Goal: Information Seeking & Learning: Learn about a topic

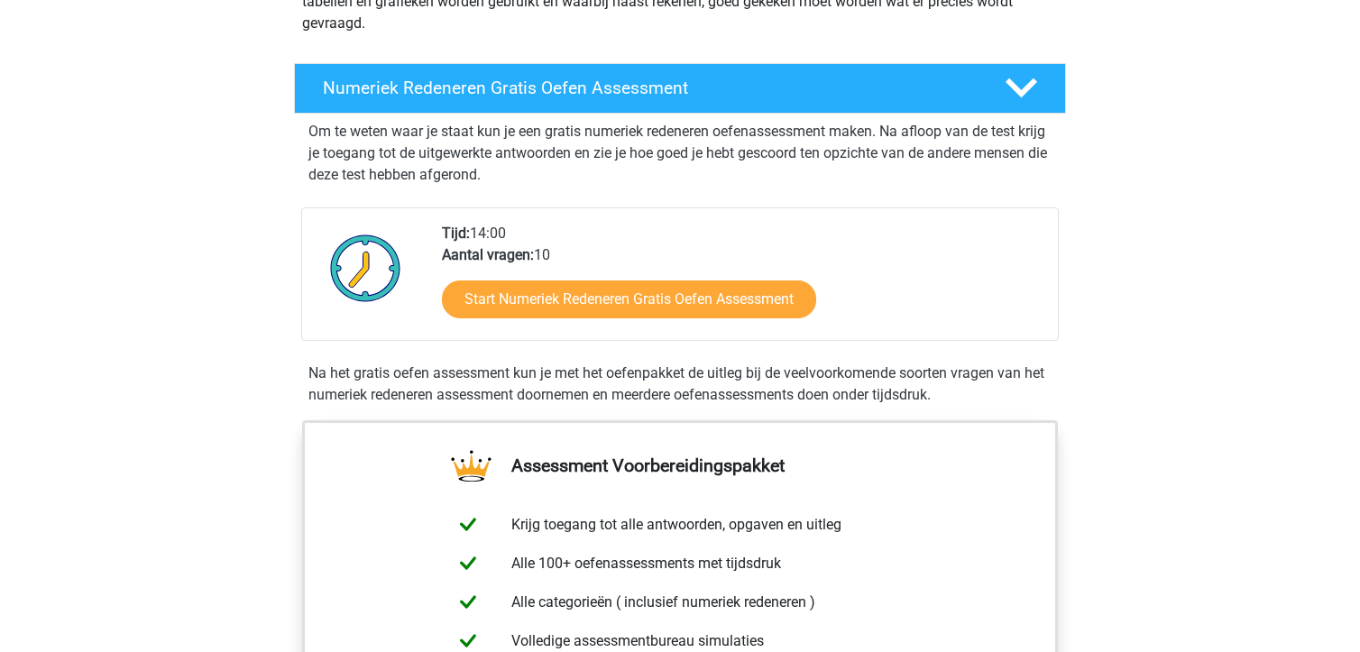
scroll to position [271, 0]
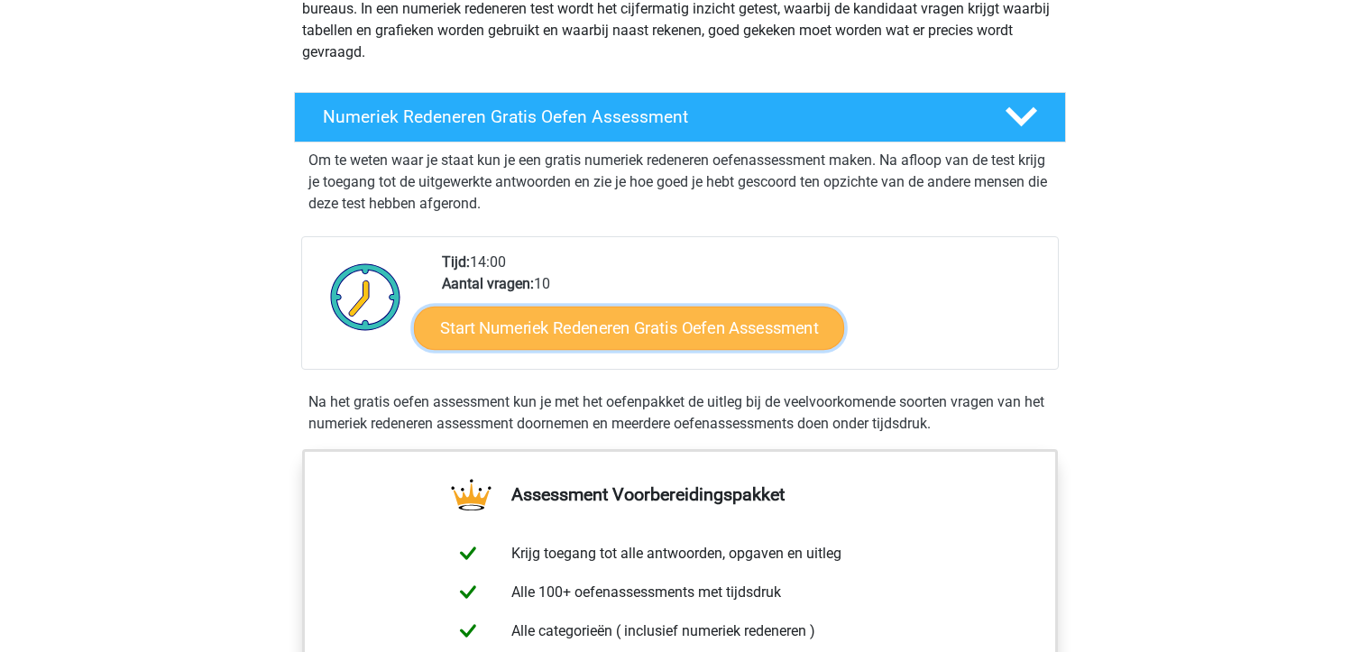
click at [747, 338] on link "Start Numeriek Redeneren Gratis Oefen Assessment" at bounding box center [629, 327] width 430 height 43
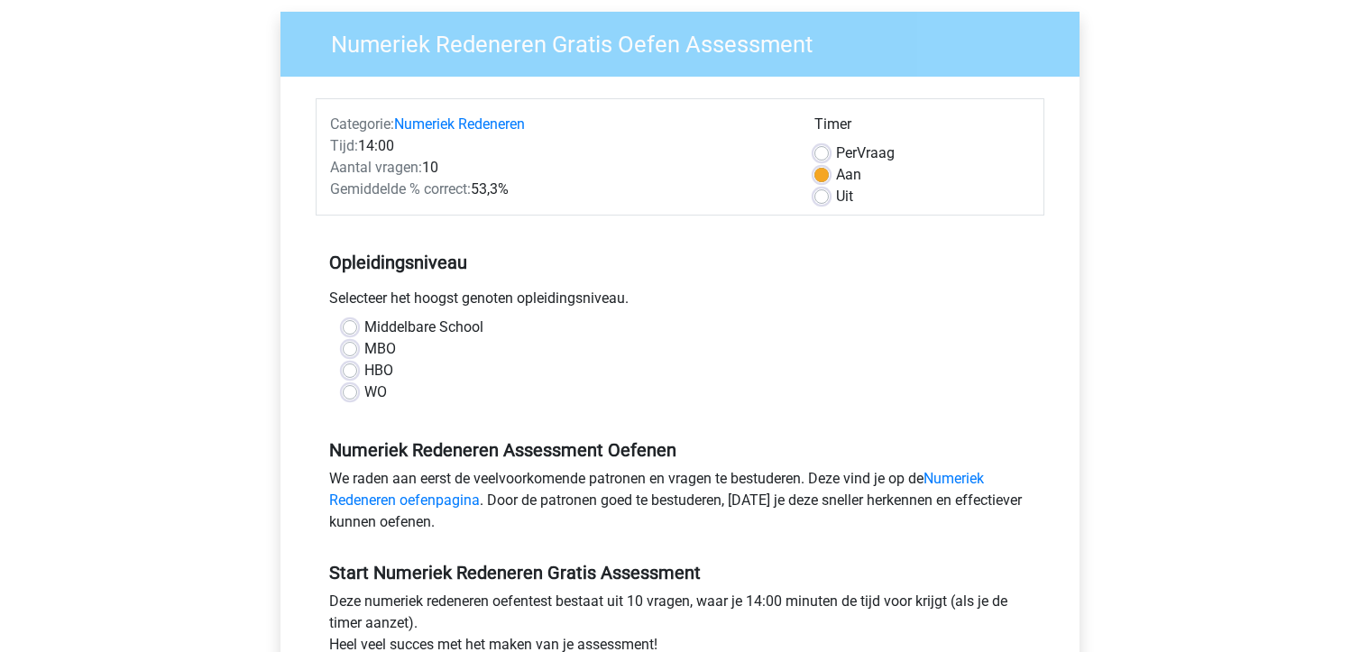
scroll to position [180, 0]
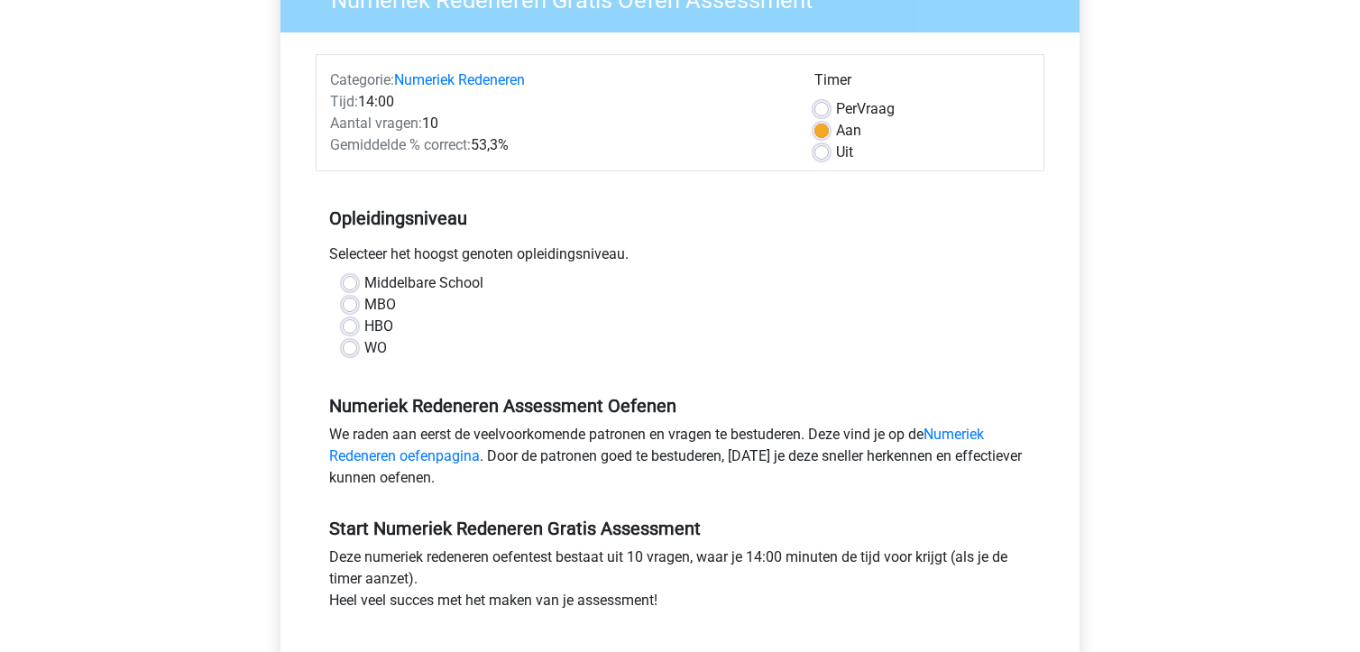
click at [458, 279] on label "Middelbare School" at bounding box center [423, 283] width 119 height 22
click at [357, 279] on input "Middelbare School" at bounding box center [350, 281] width 14 height 18
radio input "true"
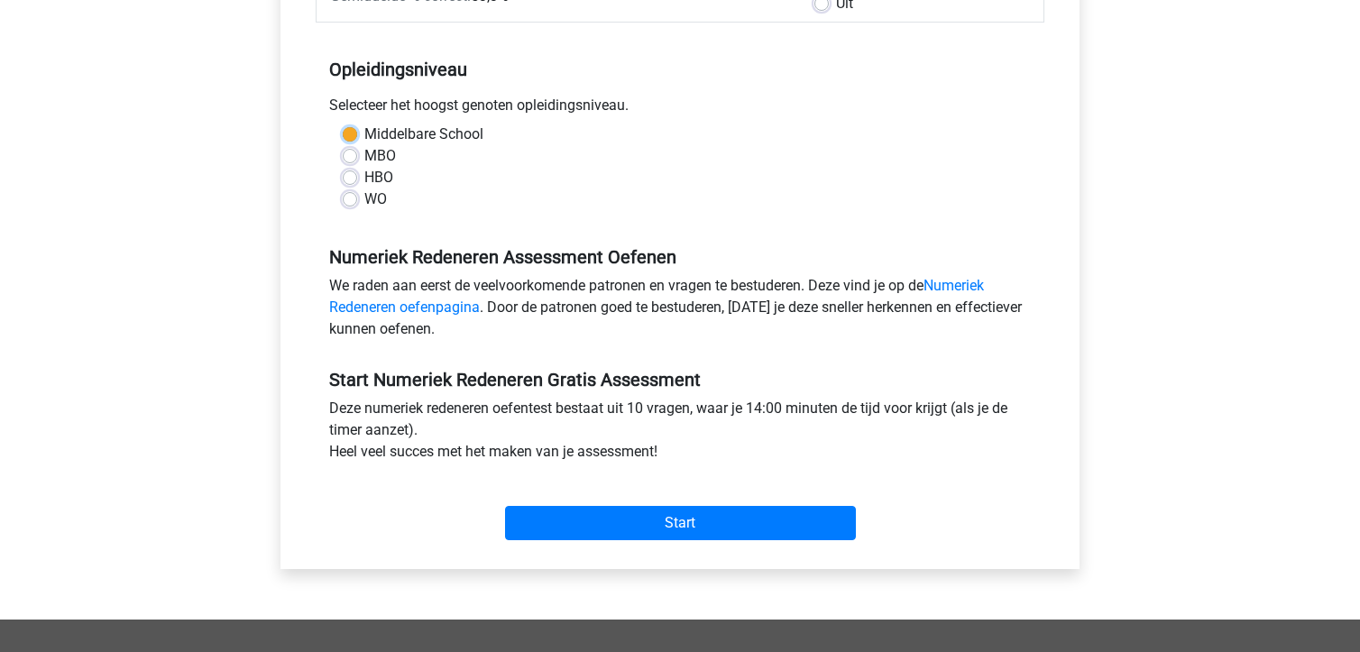
scroll to position [361, 0]
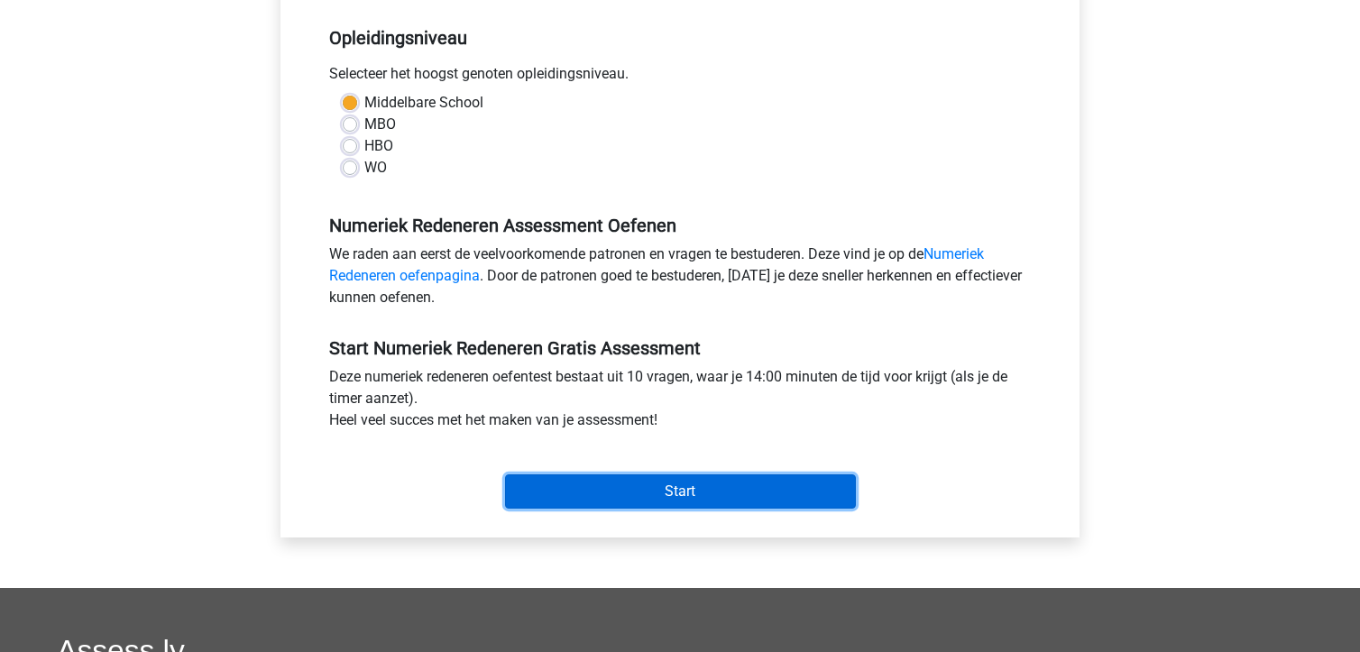
click at [722, 495] on input "Start" at bounding box center [680, 491] width 351 height 34
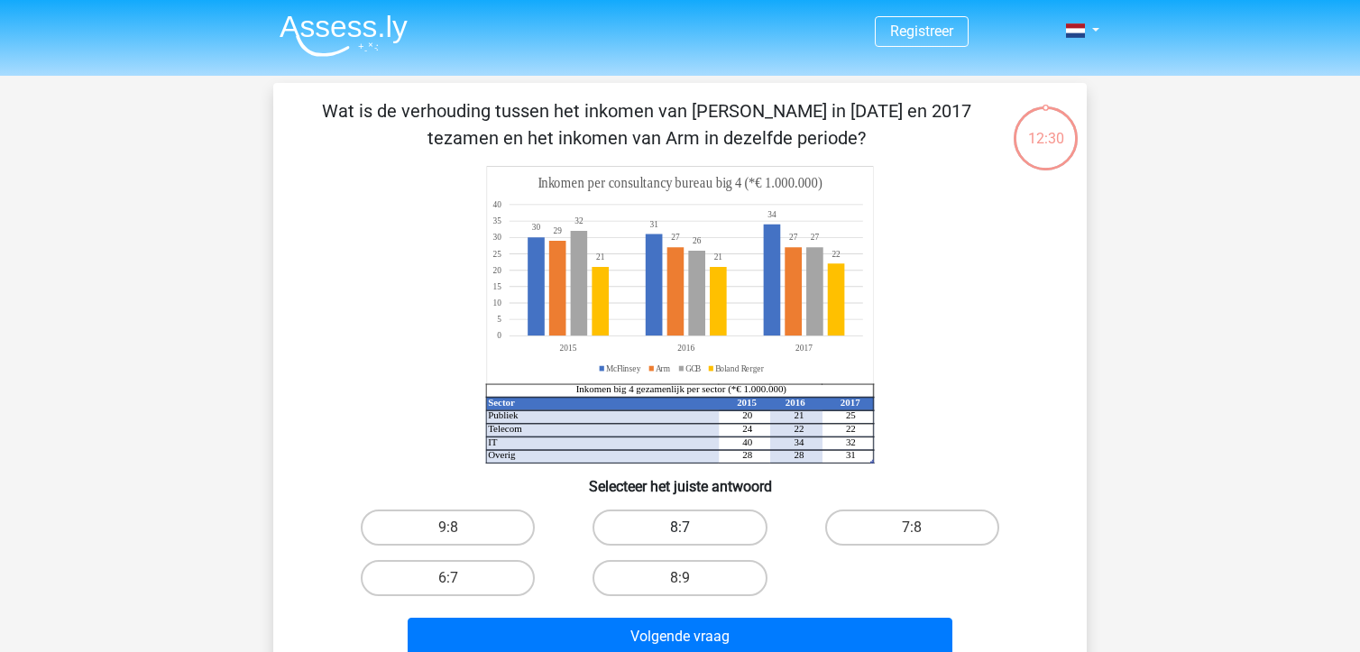
scroll to position [90, 0]
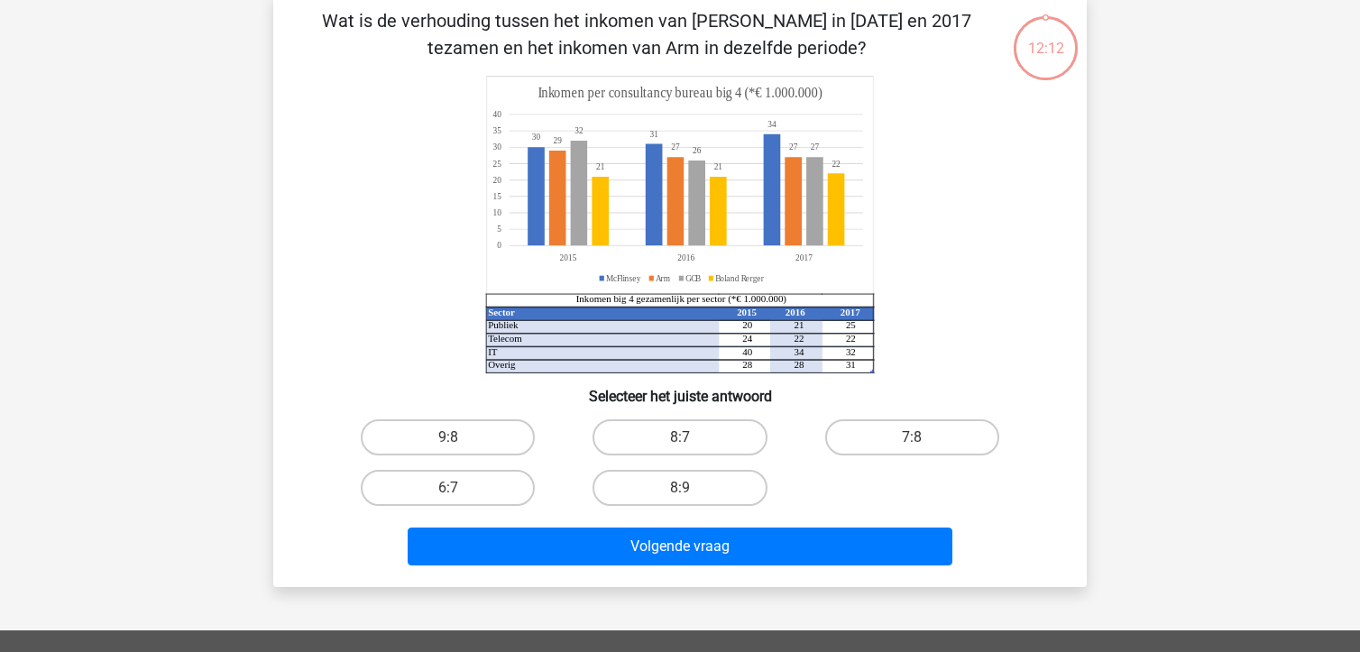
click at [454, 438] on input "9:8" at bounding box center [454, 443] width 12 height 12
radio input "true"
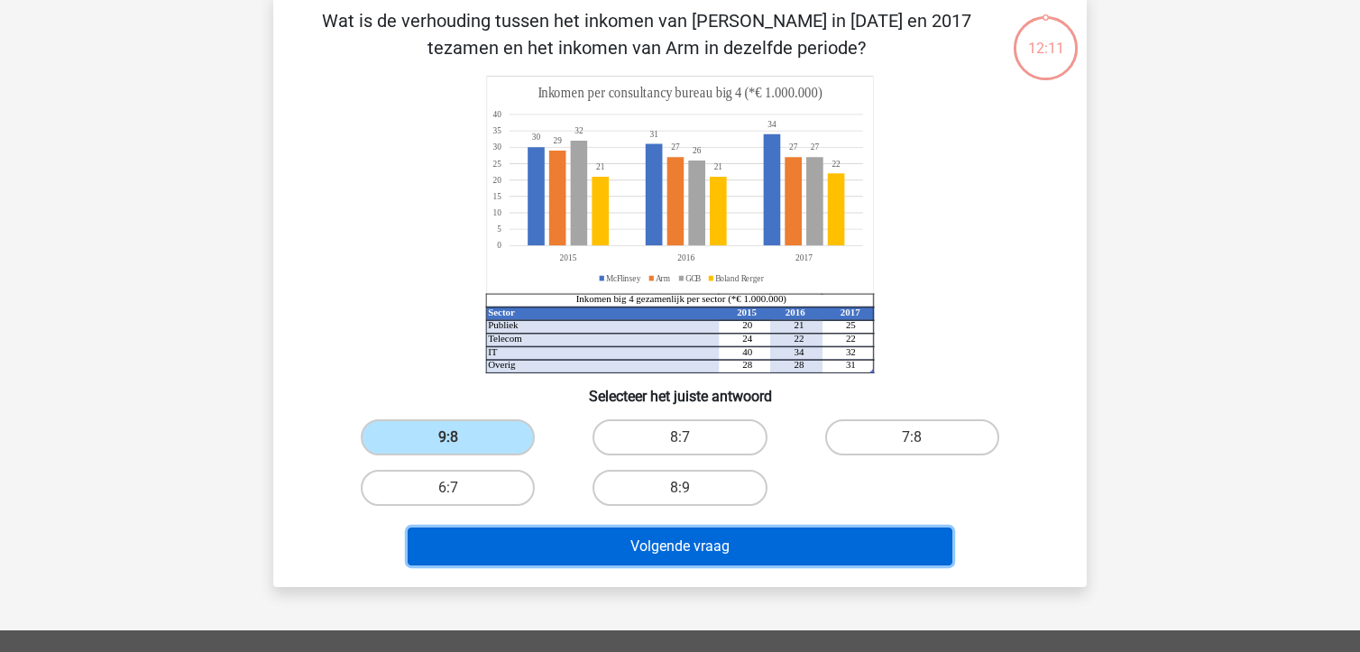
click at [645, 544] on button "Volgende vraag" at bounding box center [681, 547] width 546 height 38
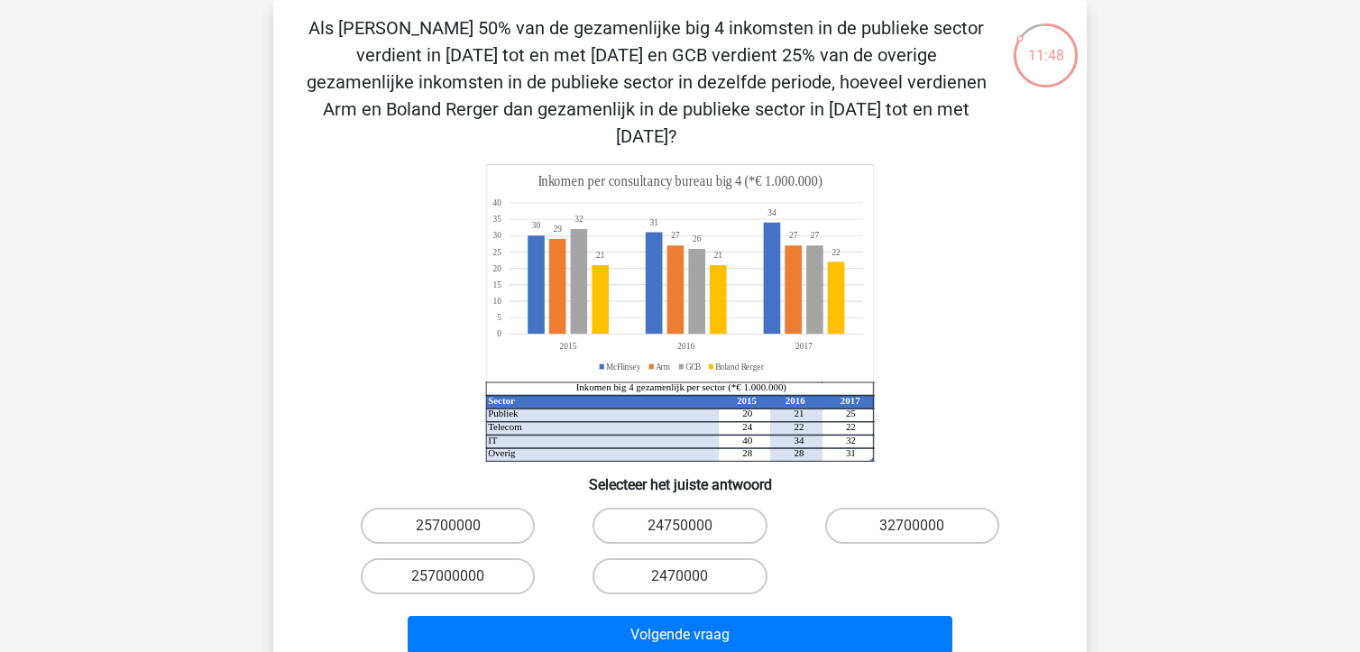
scroll to position [173, 0]
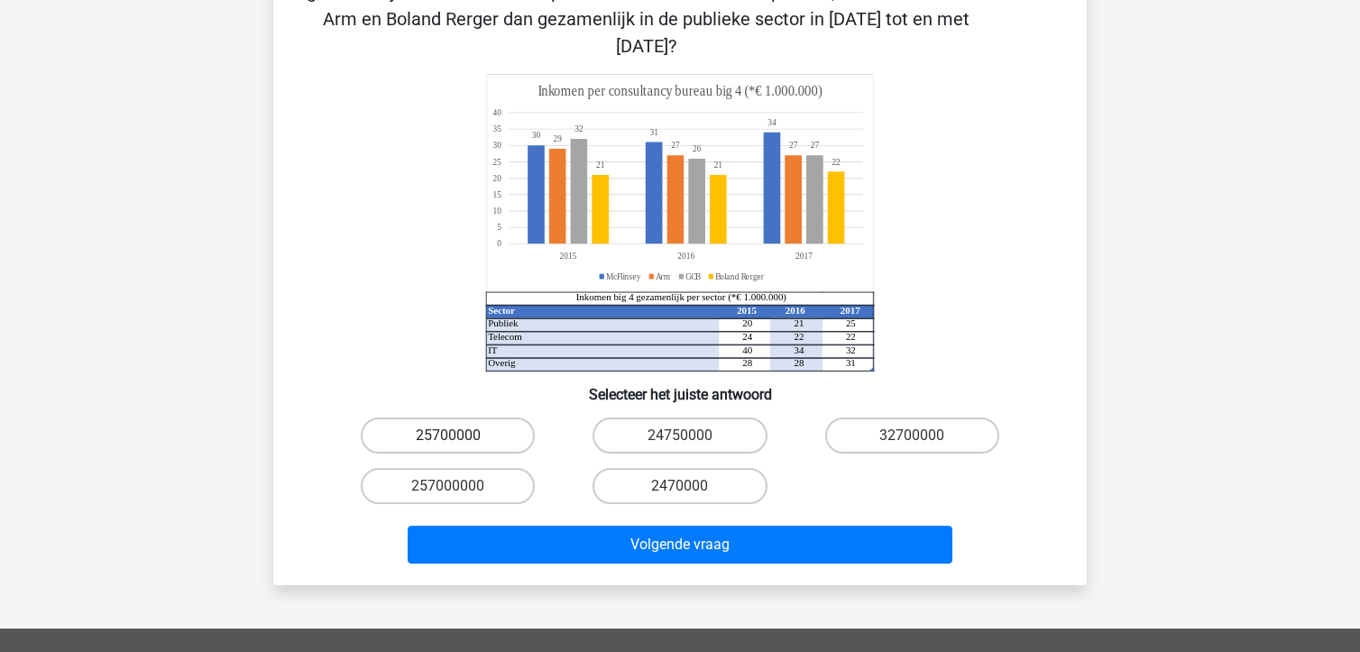
click at [463, 418] on label "25700000" at bounding box center [448, 436] width 174 height 36
click at [460, 436] on input "25700000" at bounding box center [454, 442] width 12 height 12
radio input "true"
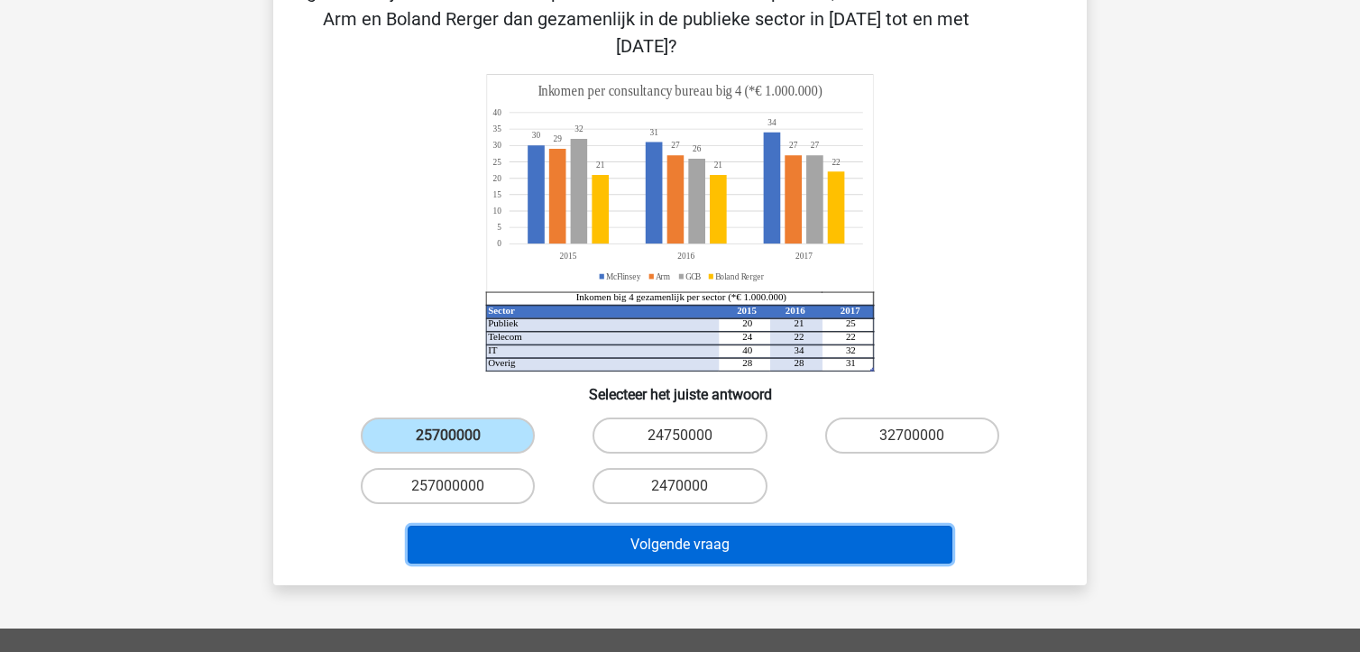
click at [638, 526] on button "Volgende vraag" at bounding box center [681, 545] width 546 height 38
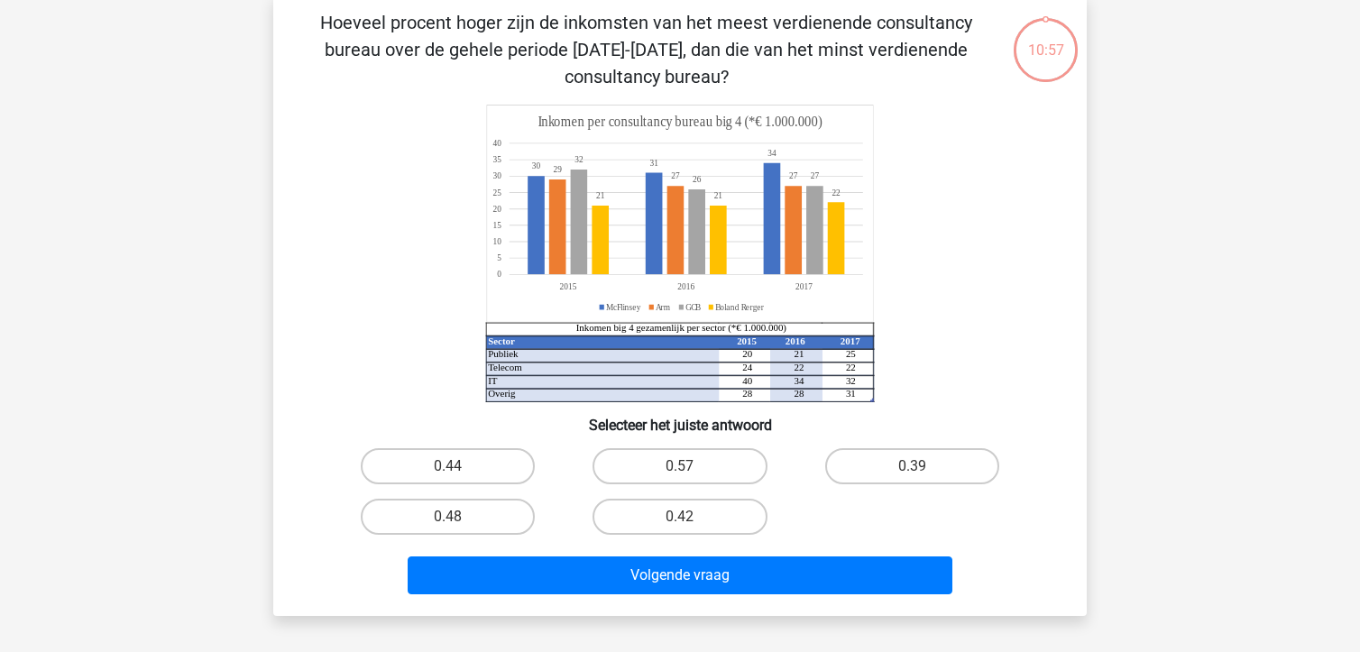
scroll to position [83, 0]
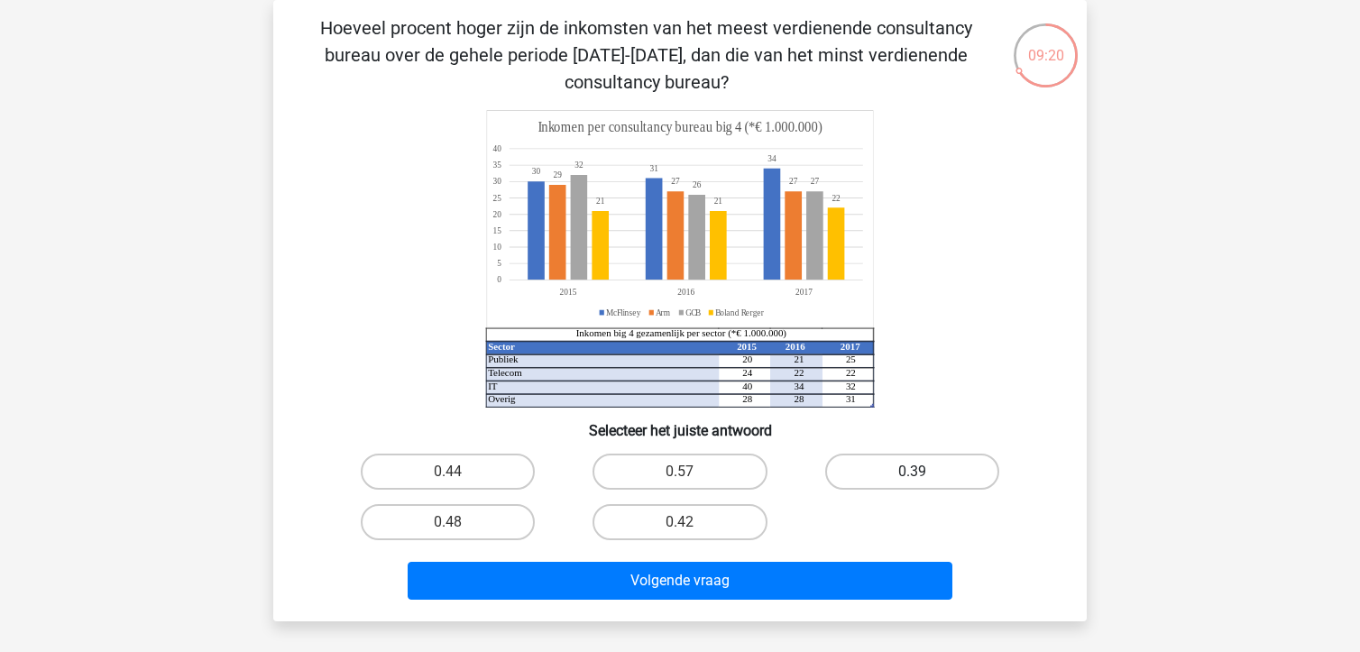
click at [934, 473] on label "0.39" at bounding box center [912, 472] width 174 height 36
click at [924, 473] on input "0.39" at bounding box center [918, 478] width 12 height 12
radio input "true"
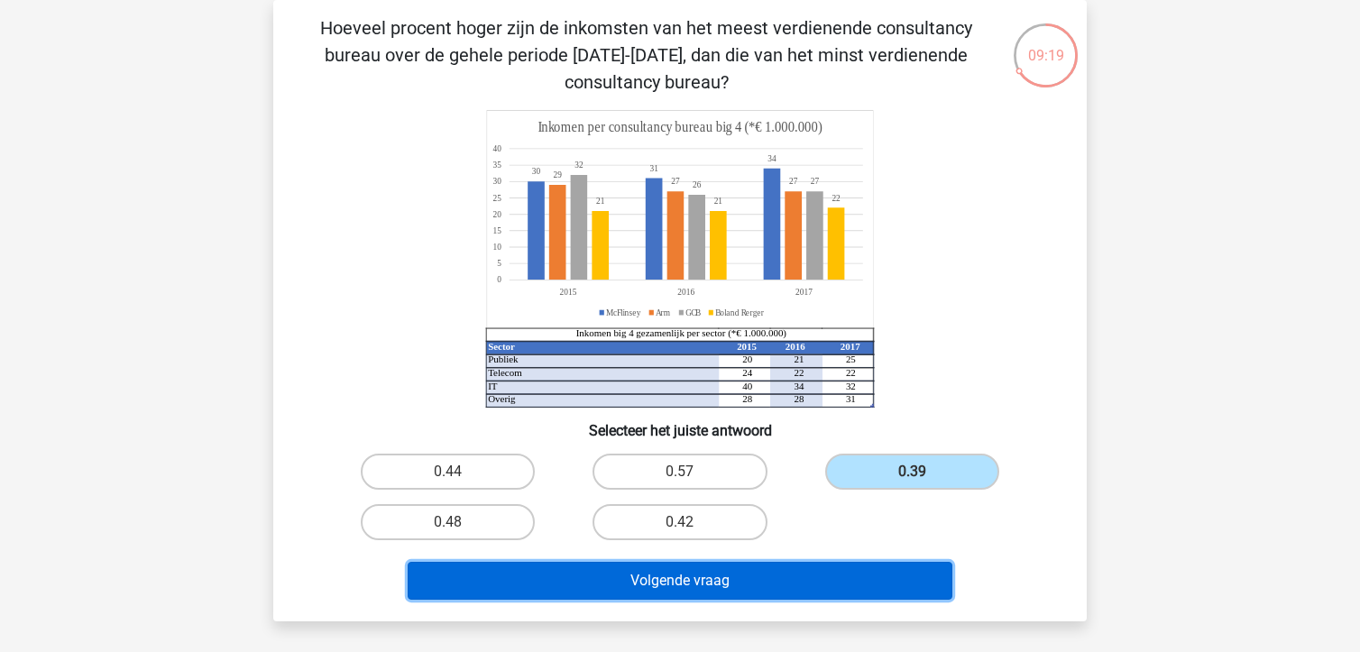
click at [776, 577] on button "Volgende vraag" at bounding box center [681, 581] width 546 height 38
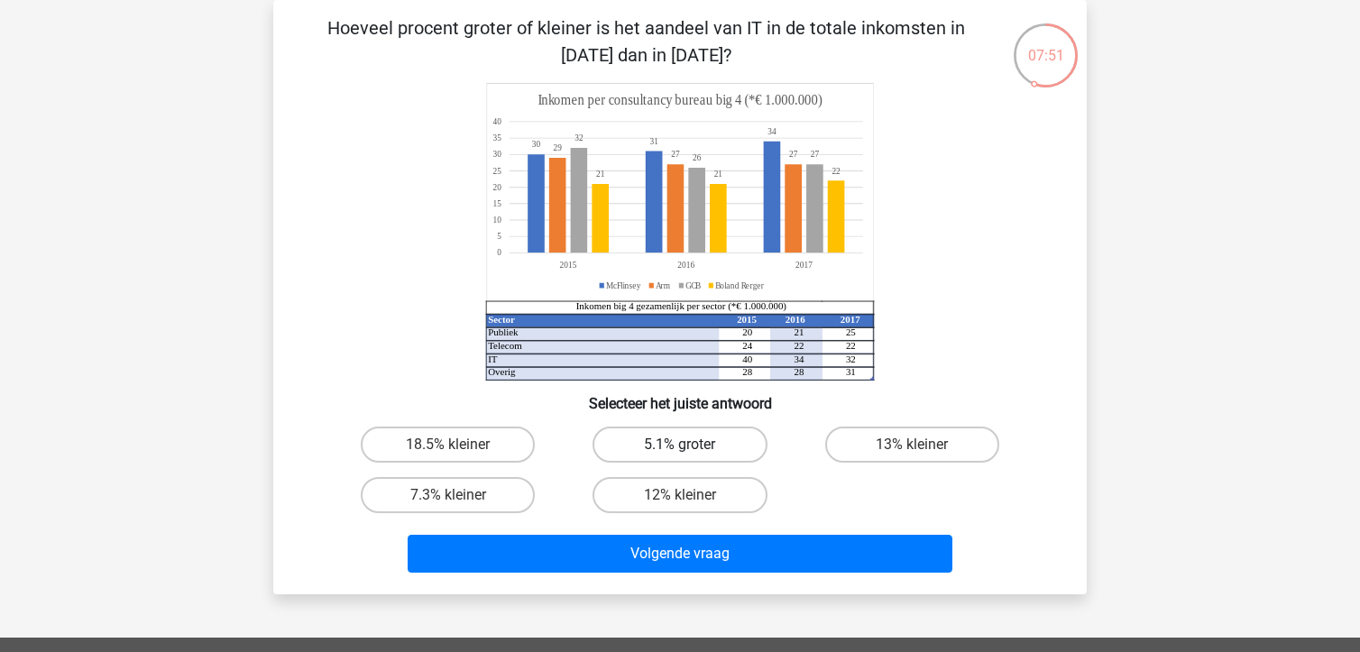
click at [732, 447] on label "5.1% groter" at bounding box center [680, 445] width 174 height 36
click at [692, 447] on input "5.1% groter" at bounding box center [686, 451] width 12 height 12
radio input "true"
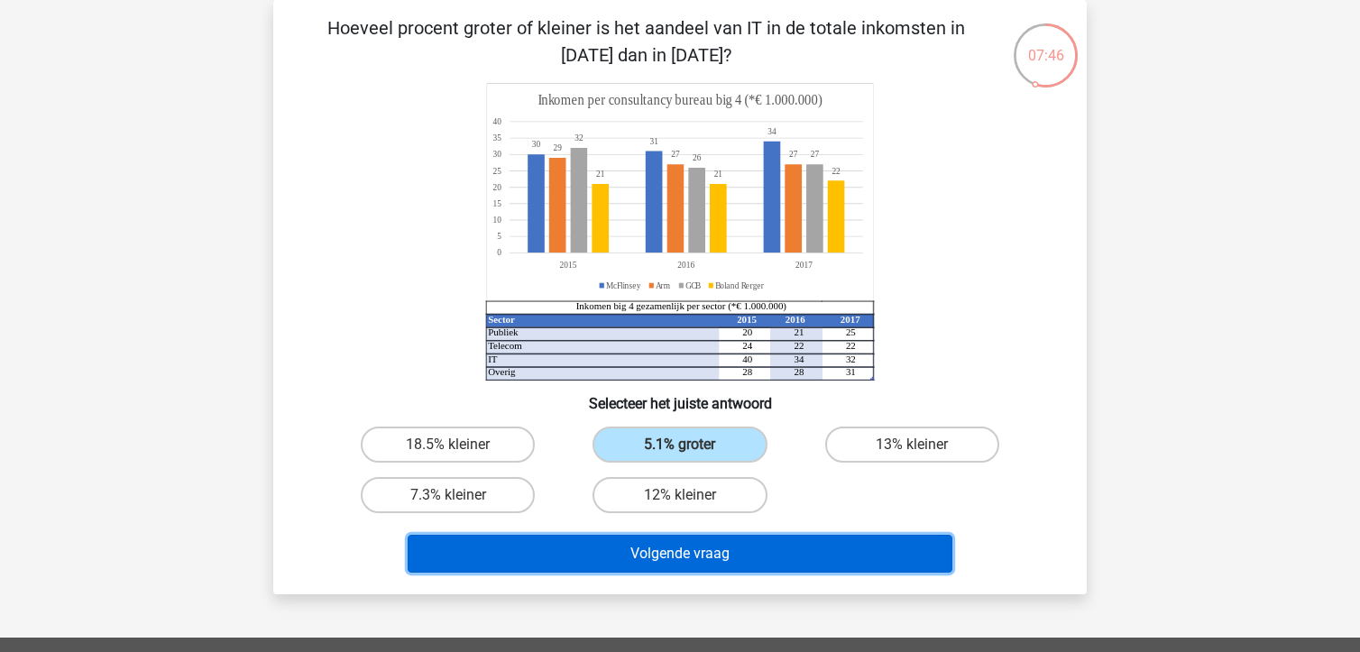
click at [661, 548] on button "Volgende vraag" at bounding box center [681, 554] width 546 height 38
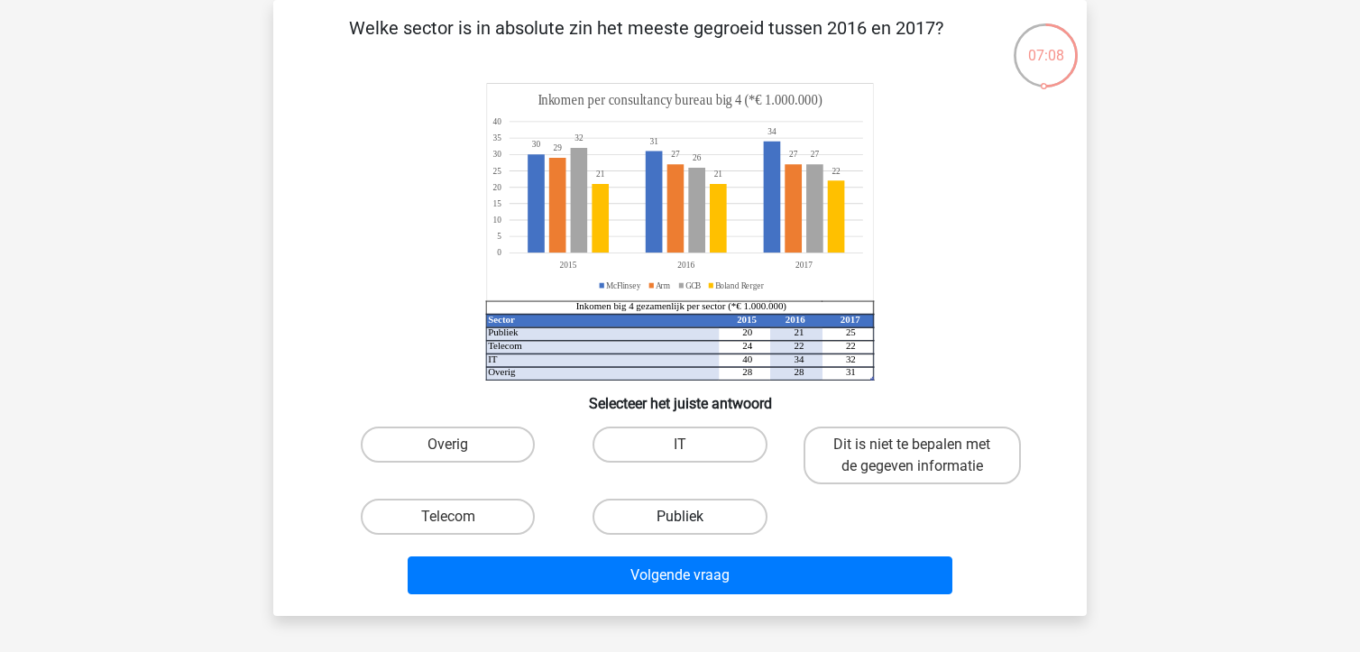
click at [732, 520] on label "Publiek" at bounding box center [680, 517] width 174 height 36
click at [692, 520] on input "Publiek" at bounding box center [686, 523] width 12 height 12
radio input "true"
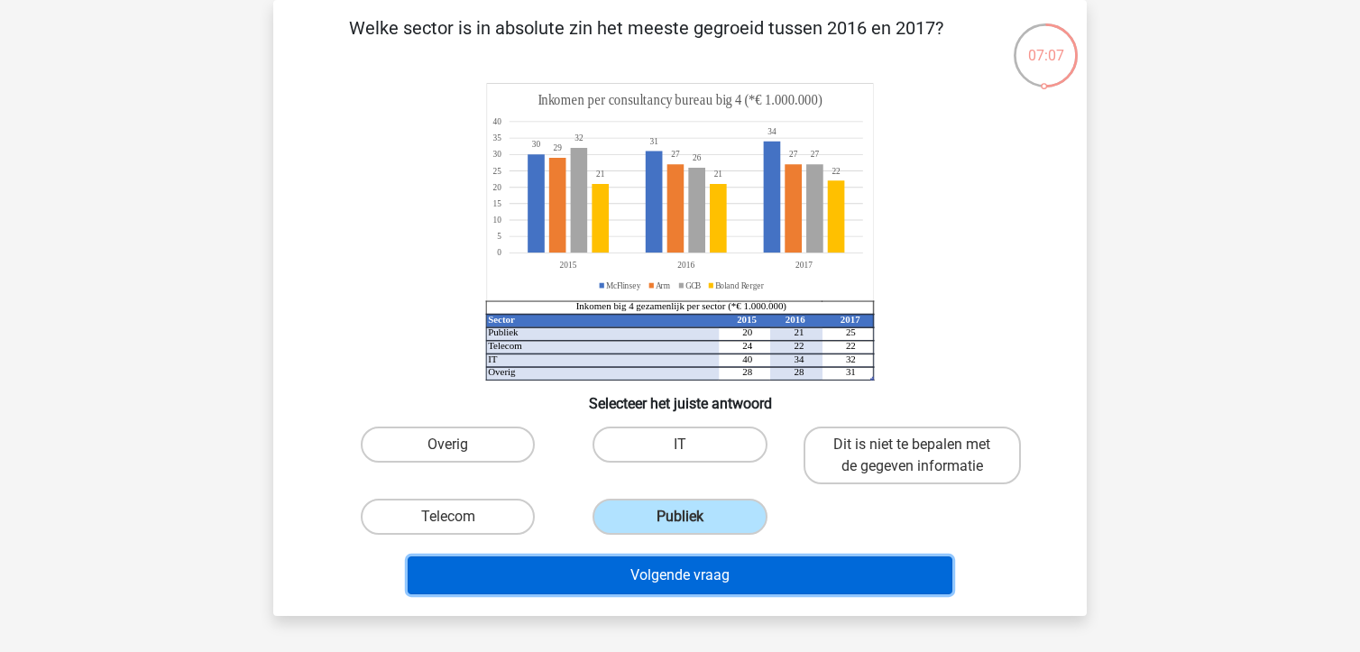
click at [758, 573] on button "Volgende vraag" at bounding box center [681, 576] width 546 height 38
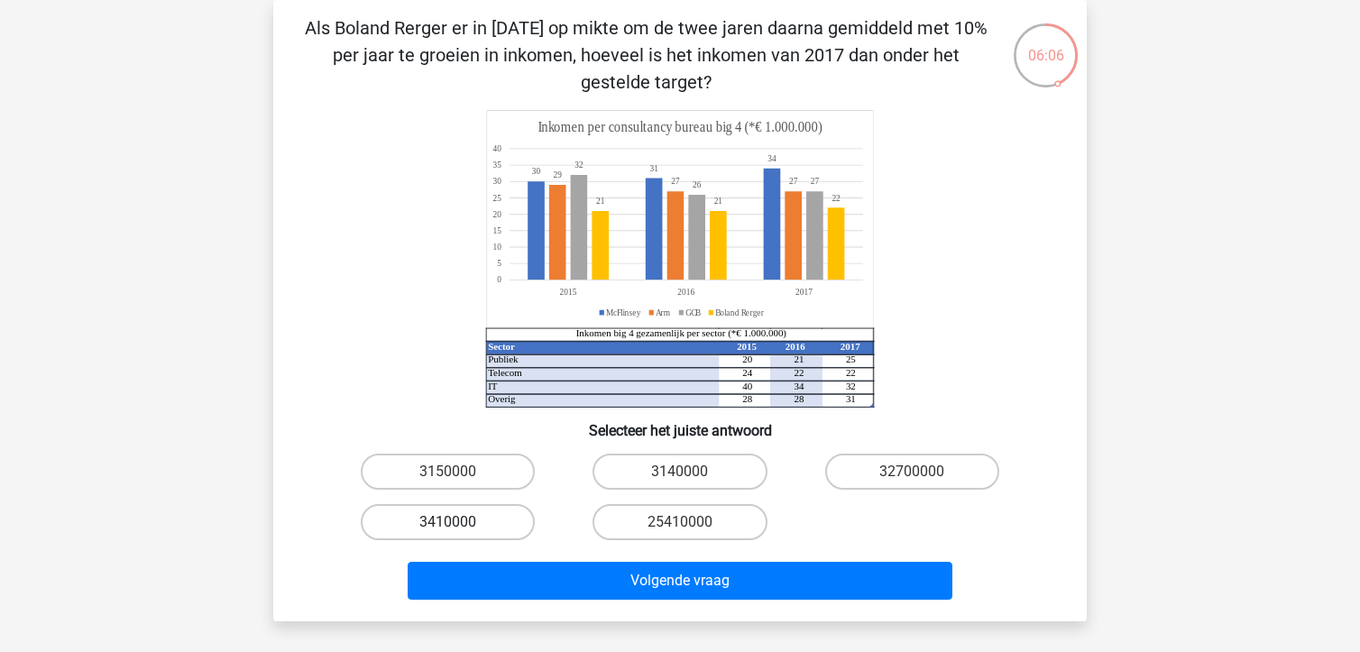
click at [464, 514] on label "3410000" at bounding box center [448, 522] width 174 height 36
click at [460, 522] on input "3410000" at bounding box center [454, 528] width 12 height 12
radio input "true"
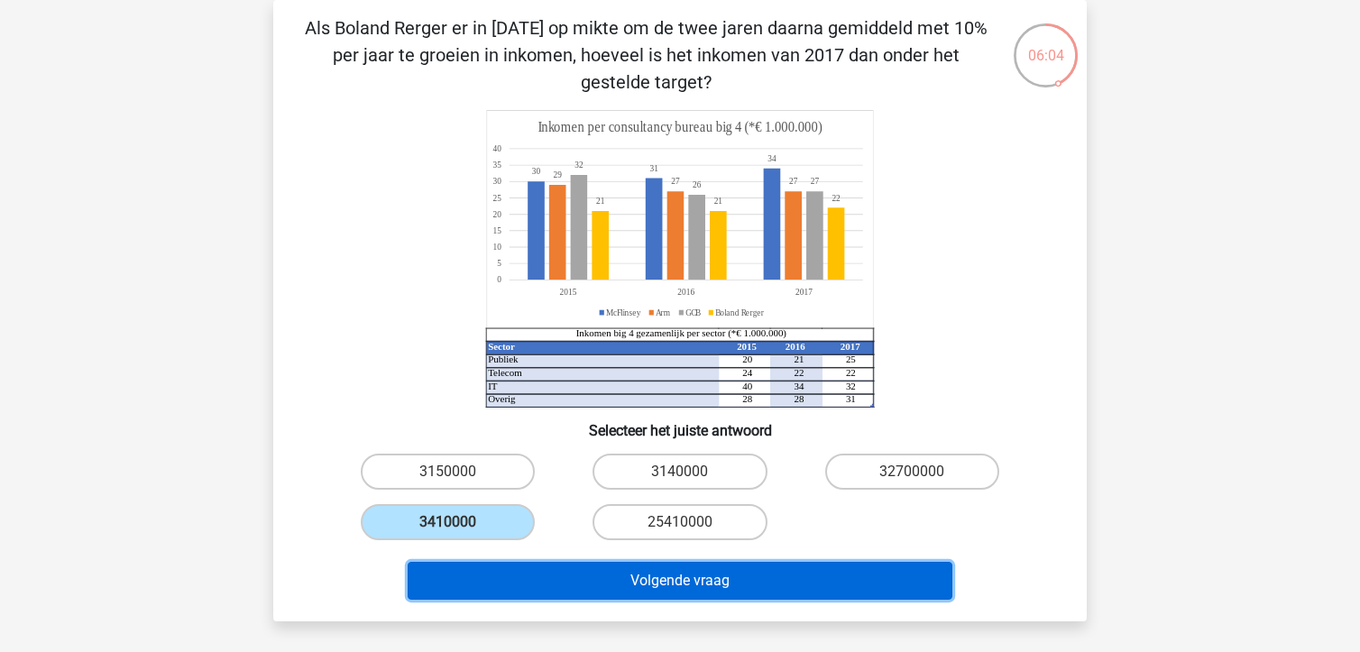
click at [604, 586] on button "Volgende vraag" at bounding box center [681, 581] width 546 height 38
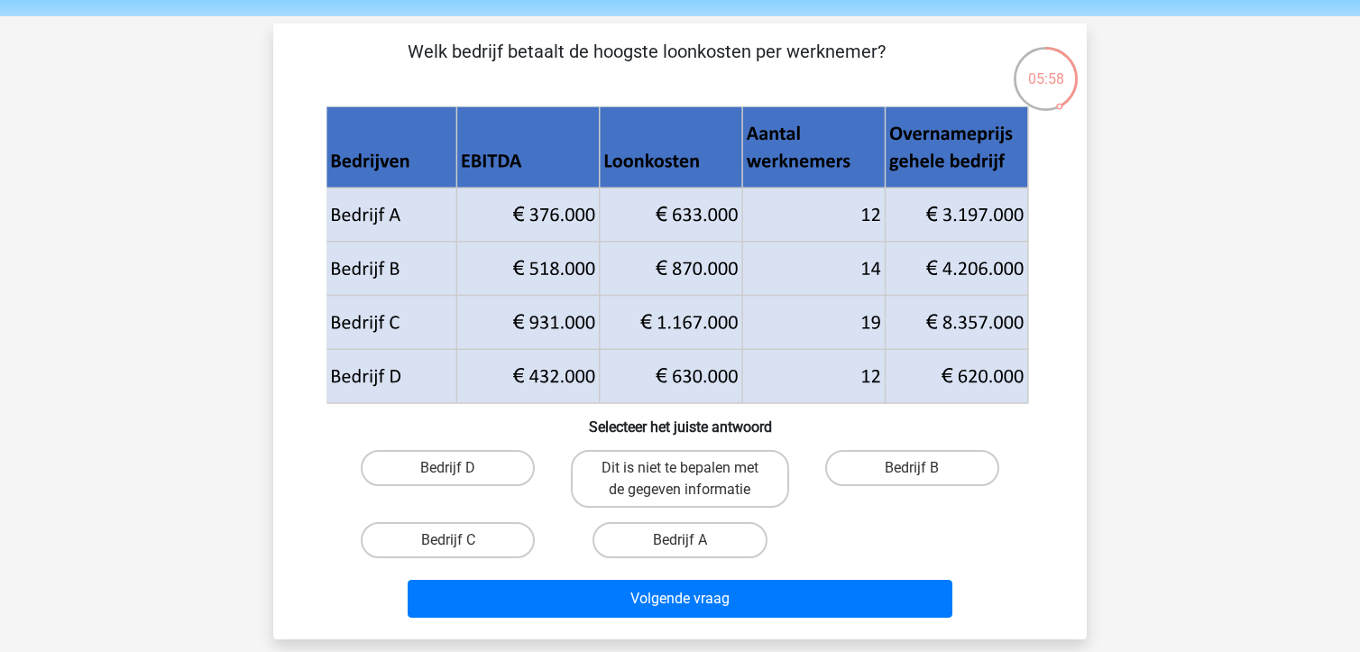
scroll to position [90, 0]
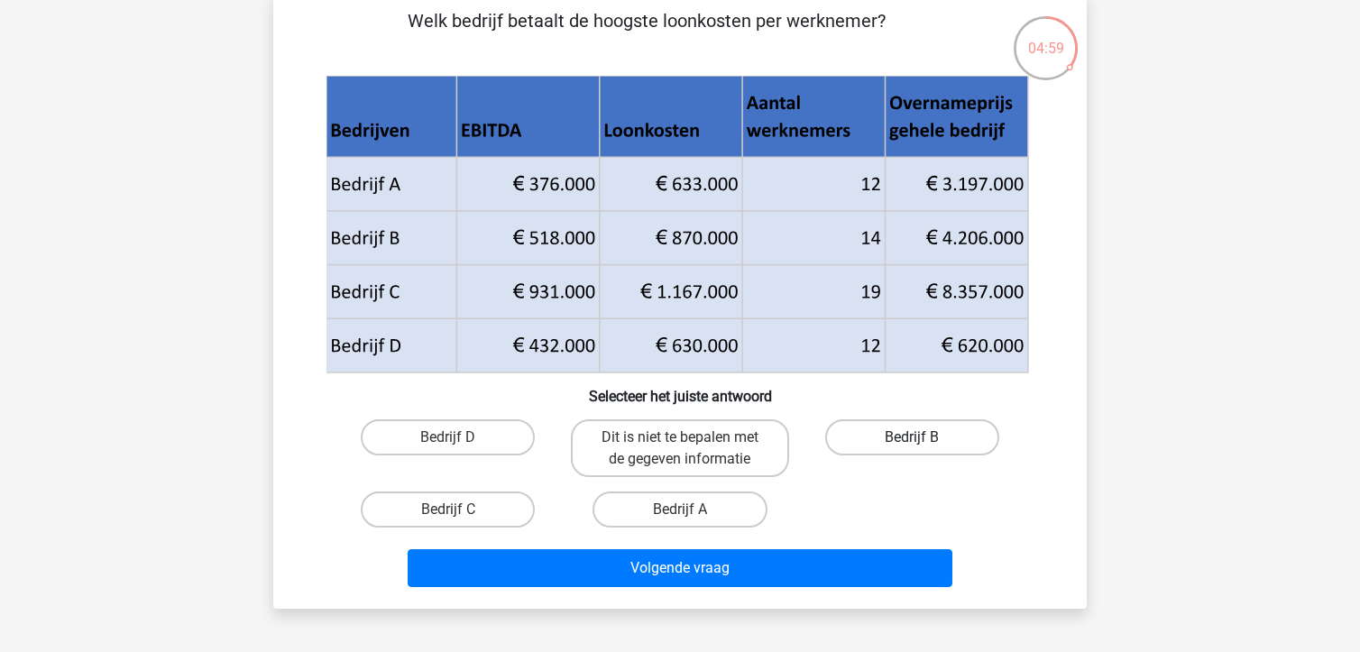
click at [903, 428] on label "Bedrijf B" at bounding box center [912, 437] width 174 height 36
click at [912, 437] on input "Bedrijf B" at bounding box center [918, 443] width 12 height 12
radio input "true"
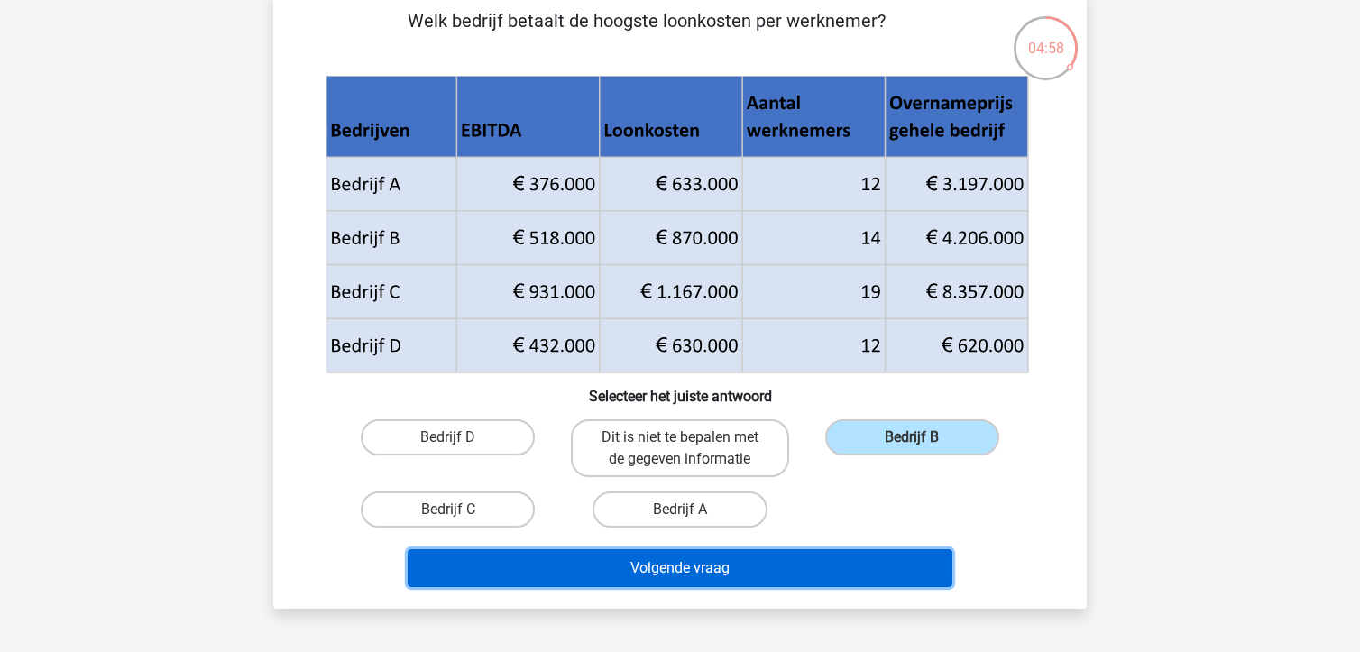
click at [812, 554] on button "Volgende vraag" at bounding box center [681, 568] width 546 height 38
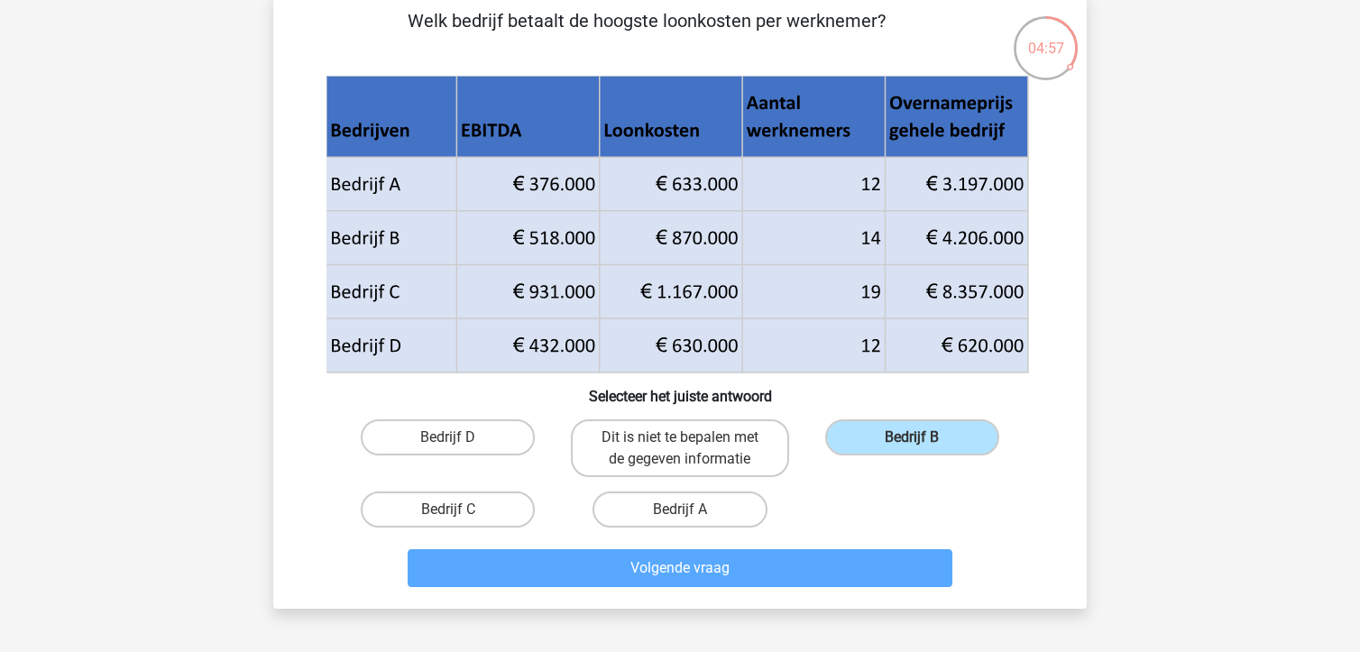
scroll to position [83, 0]
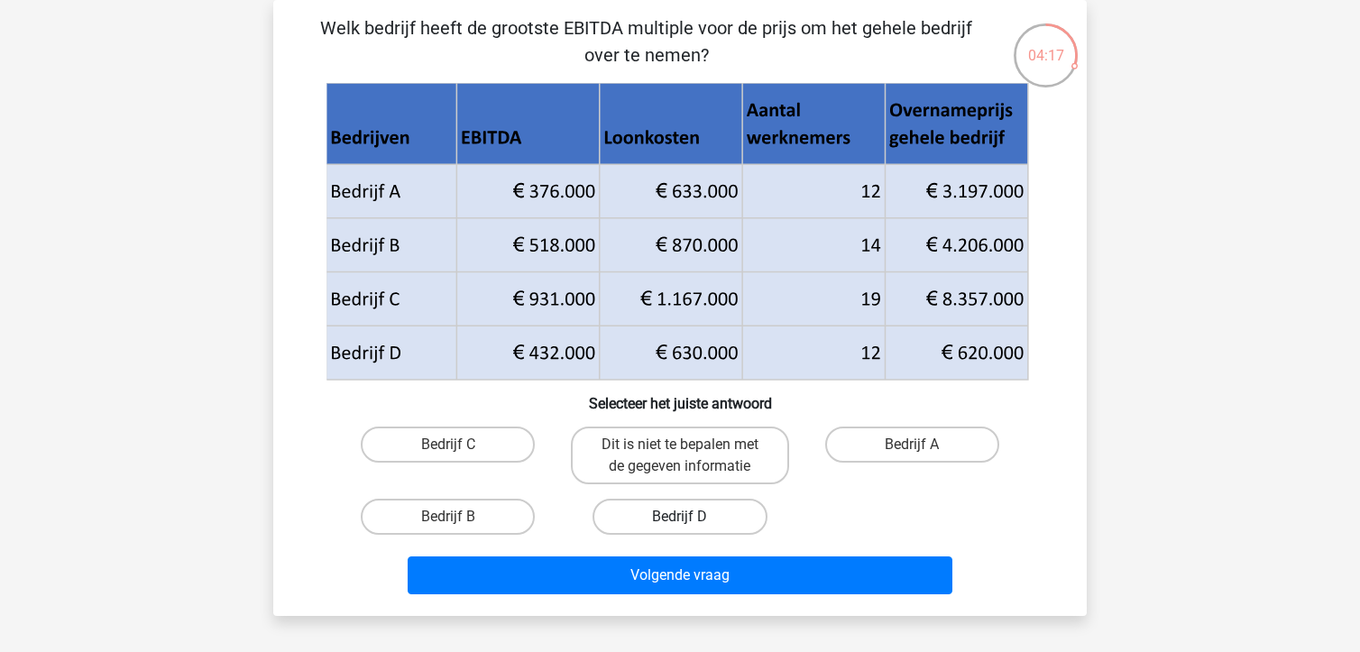
click at [715, 525] on label "Bedrijf D" at bounding box center [680, 517] width 174 height 36
click at [692, 525] on input "Bedrijf D" at bounding box center [686, 523] width 12 height 12
radio input "true"
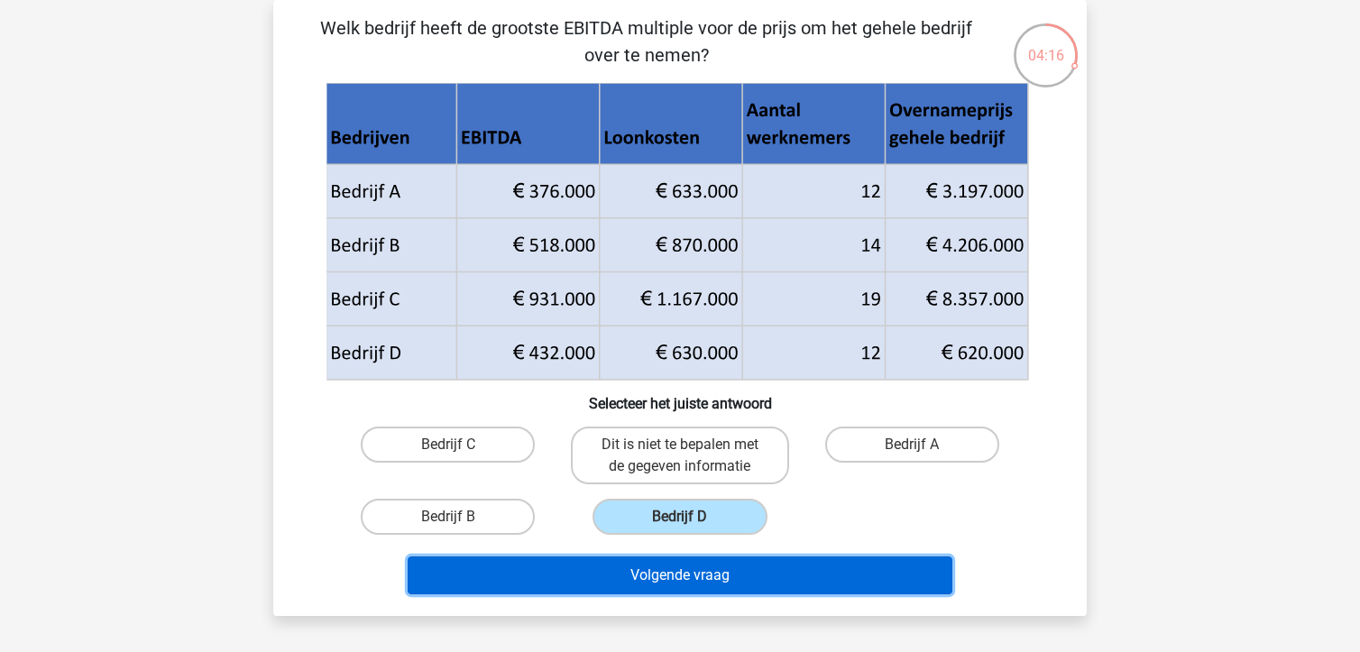
click at [747, 575] on button "Volgende vraag" at bounding box center [681, 576] width 546 height 38
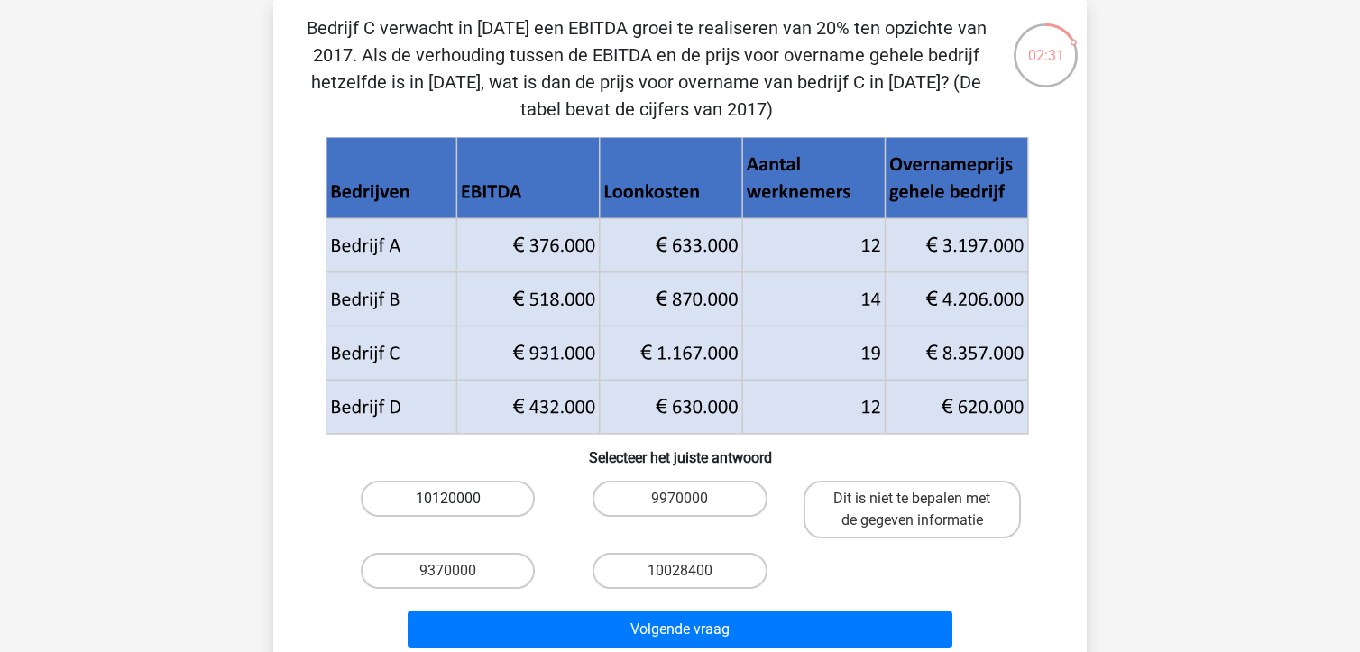
click at [491, 506] on label "10120000" at bounding box center [448, 499] width 174 height 36
click at [460, 506] on input "10120000" at bounding box center [454, 505] width 12 height 12
radio input "true"
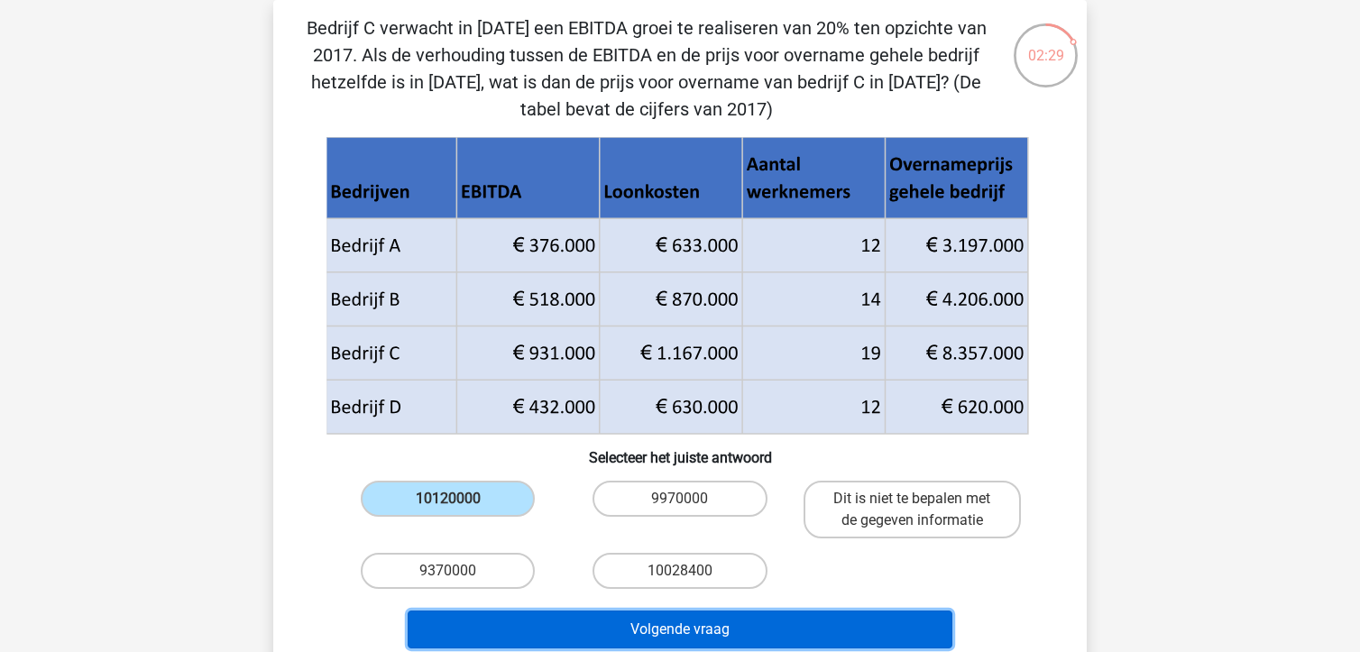
click at [639, 623] on button "Volgende vraag" at bounding box center [681, 630] width 546 height 38
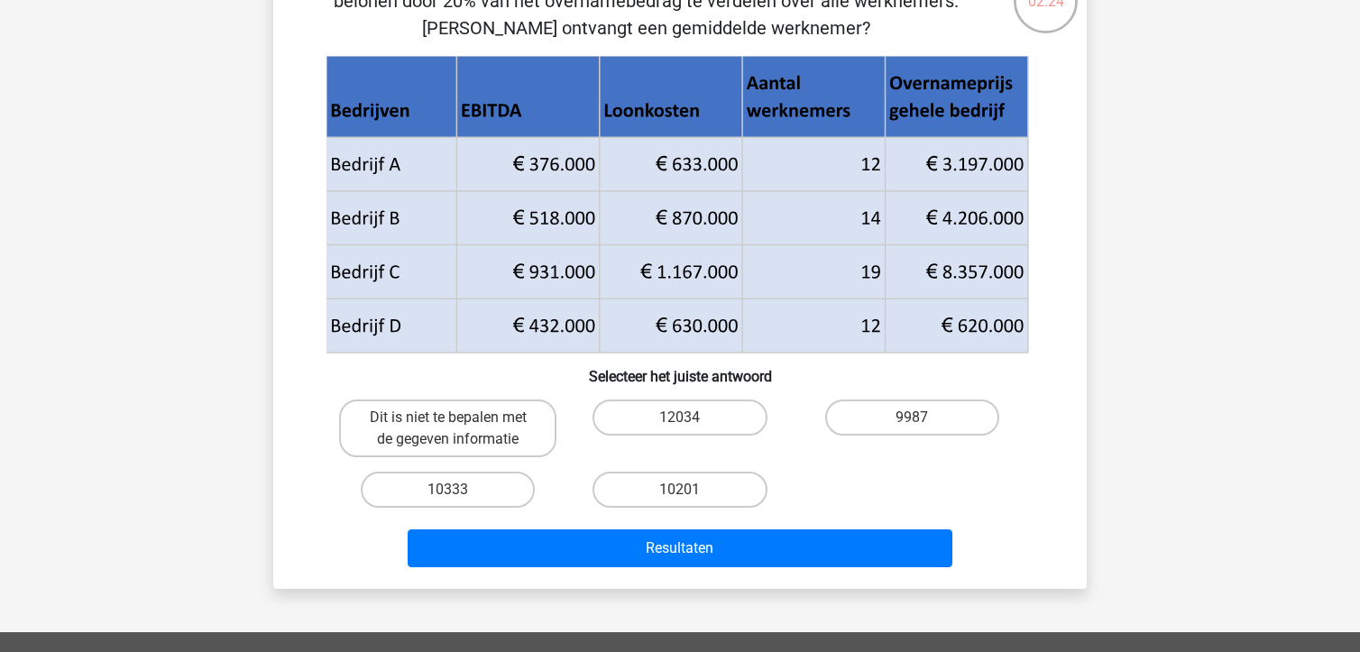
scroll to position [180, 0]
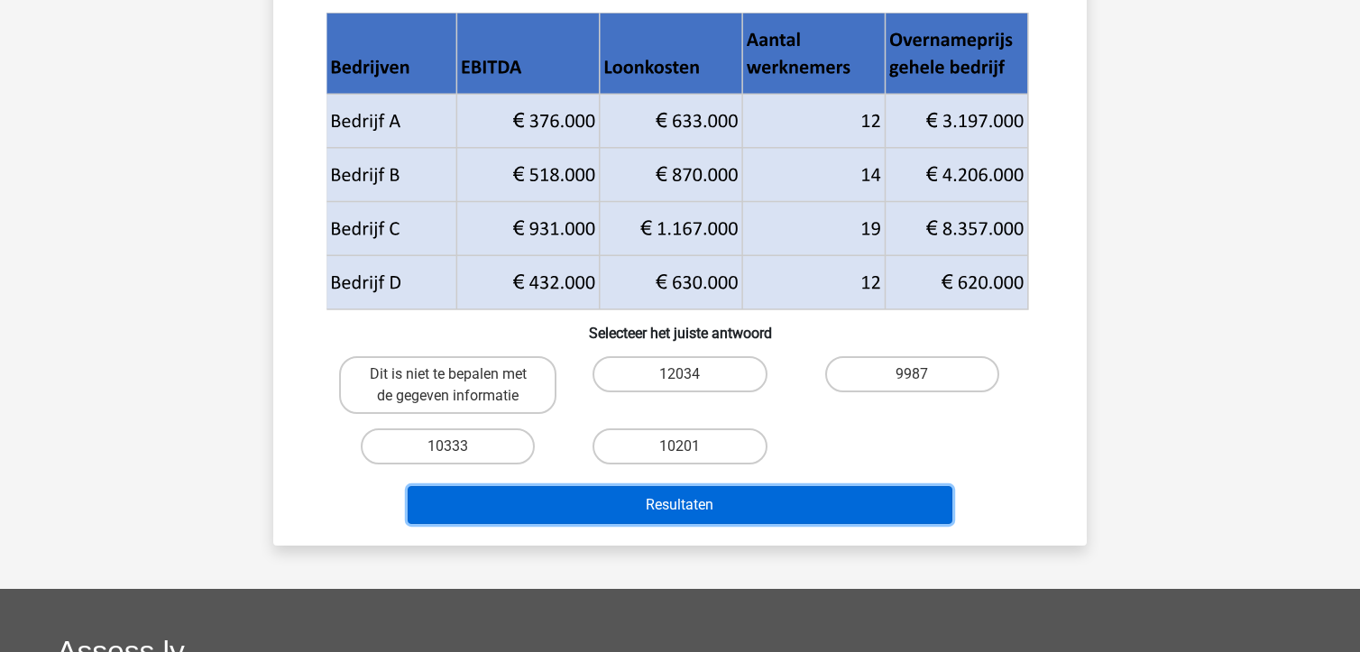
click at [654, 502] on button "Resultaten" at bounding box center [681, 505] width 546 height 38
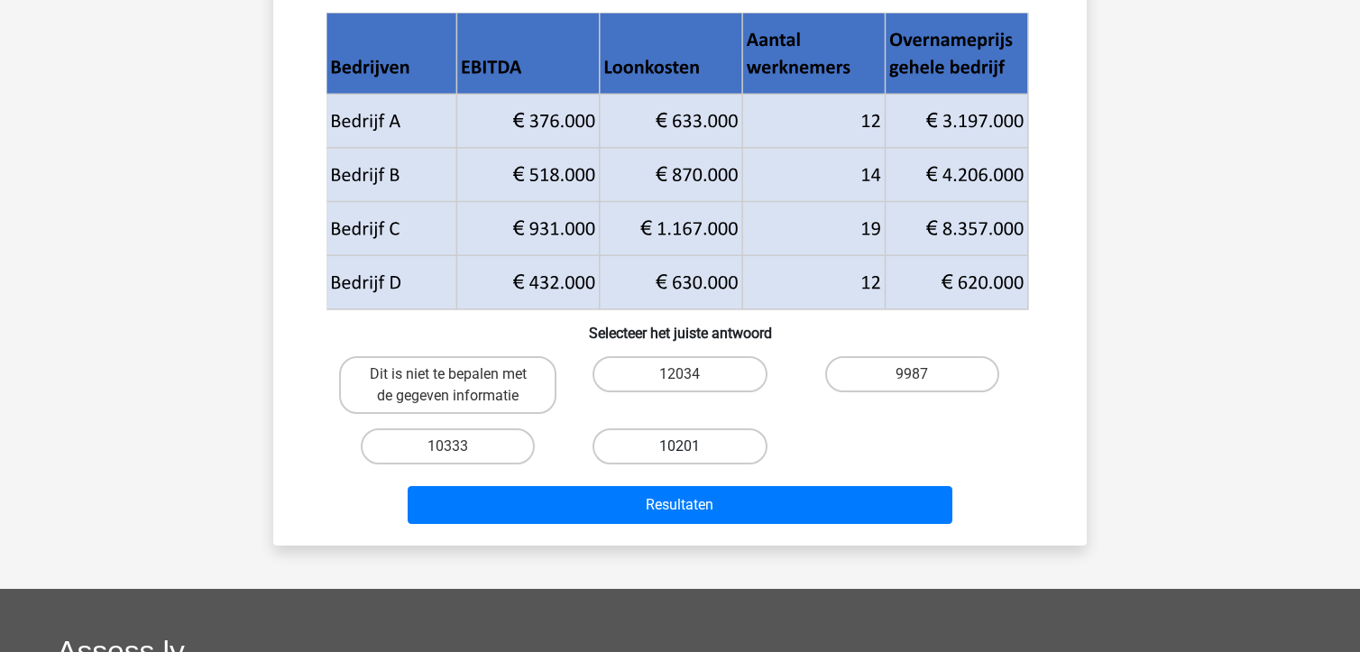
click at [675, 441] on label "10201" at bounding box center [680, 446] width 174 height 36
click at [680, 447] on input "10201" at bounding box center [686, 453] width 12 height 12
radio input "true"
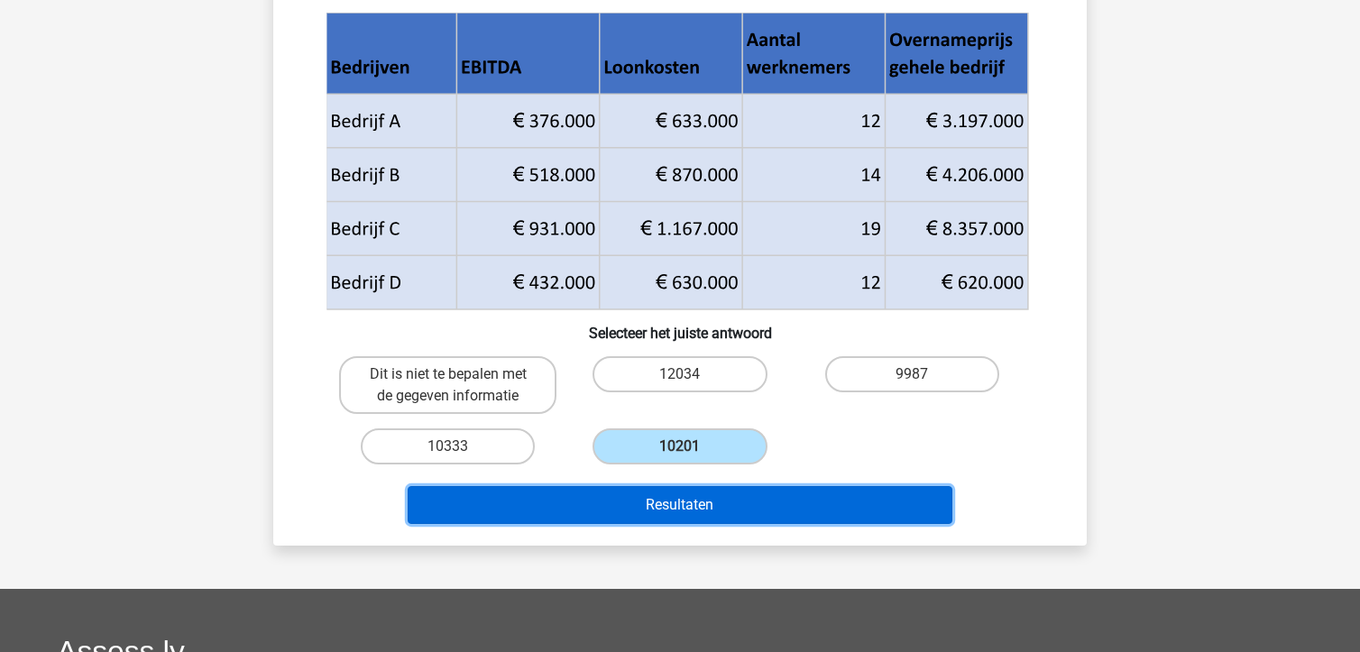
click at [678, 492] on button "Resultaten" at bounding box center [681, 505] width 546 height 38
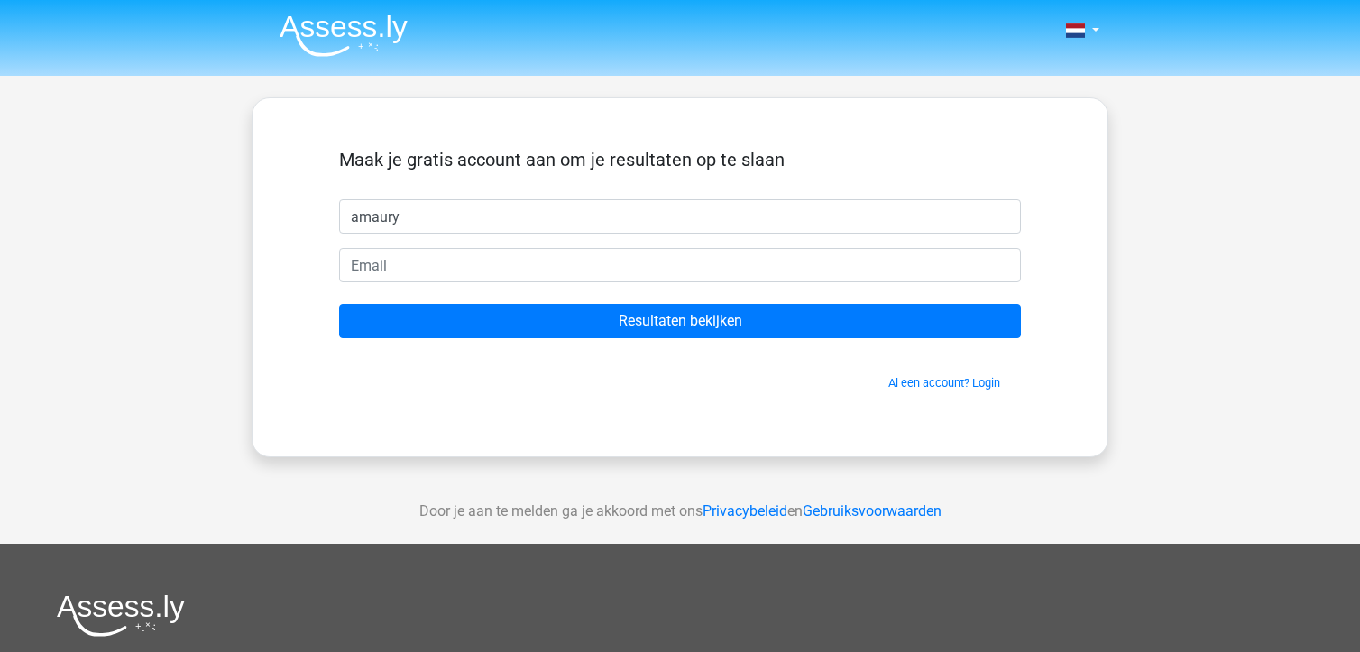
type input "amaury"
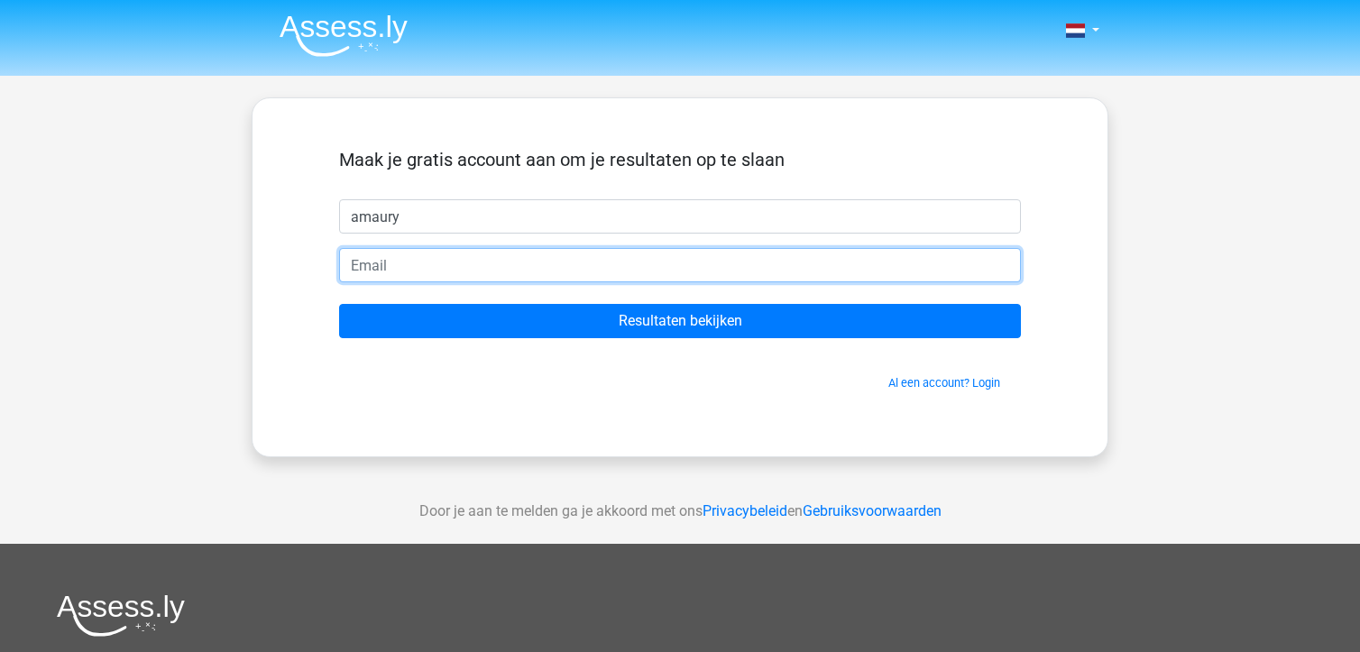
click at [483, 259] on input "email" at bounding box center [680, 265] width 682 height 34
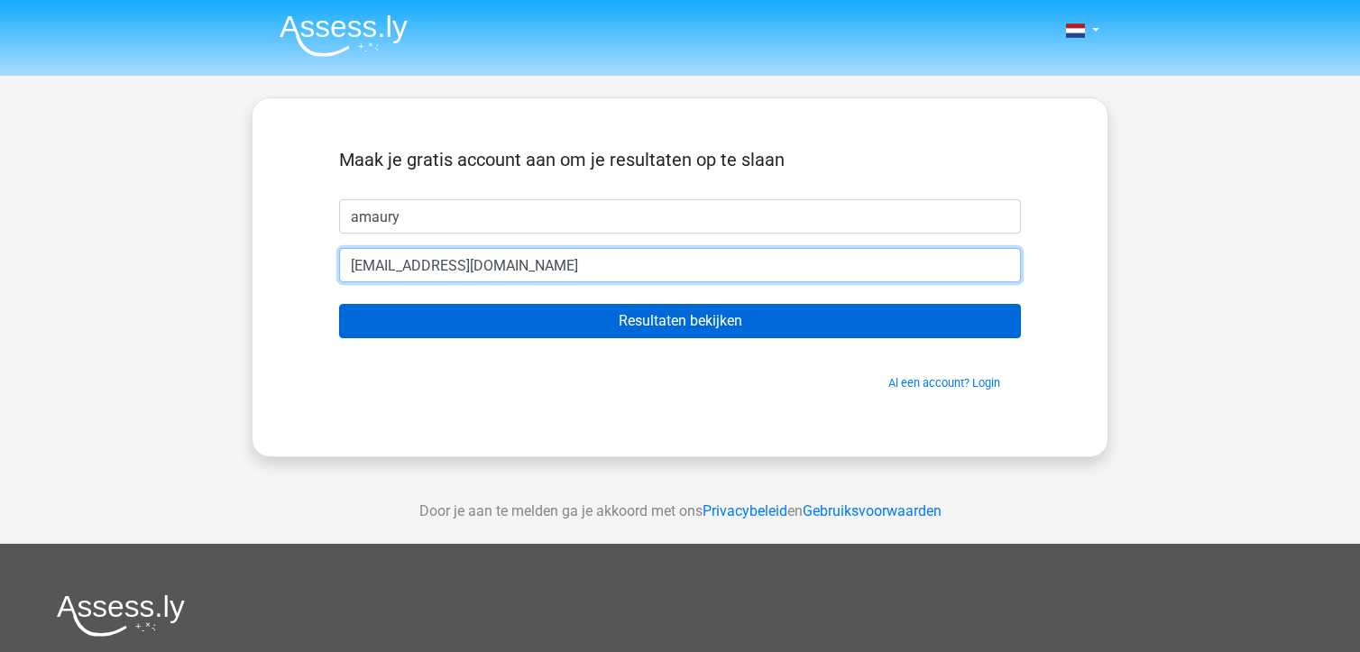
type input "ulensamaury@gmail.com"
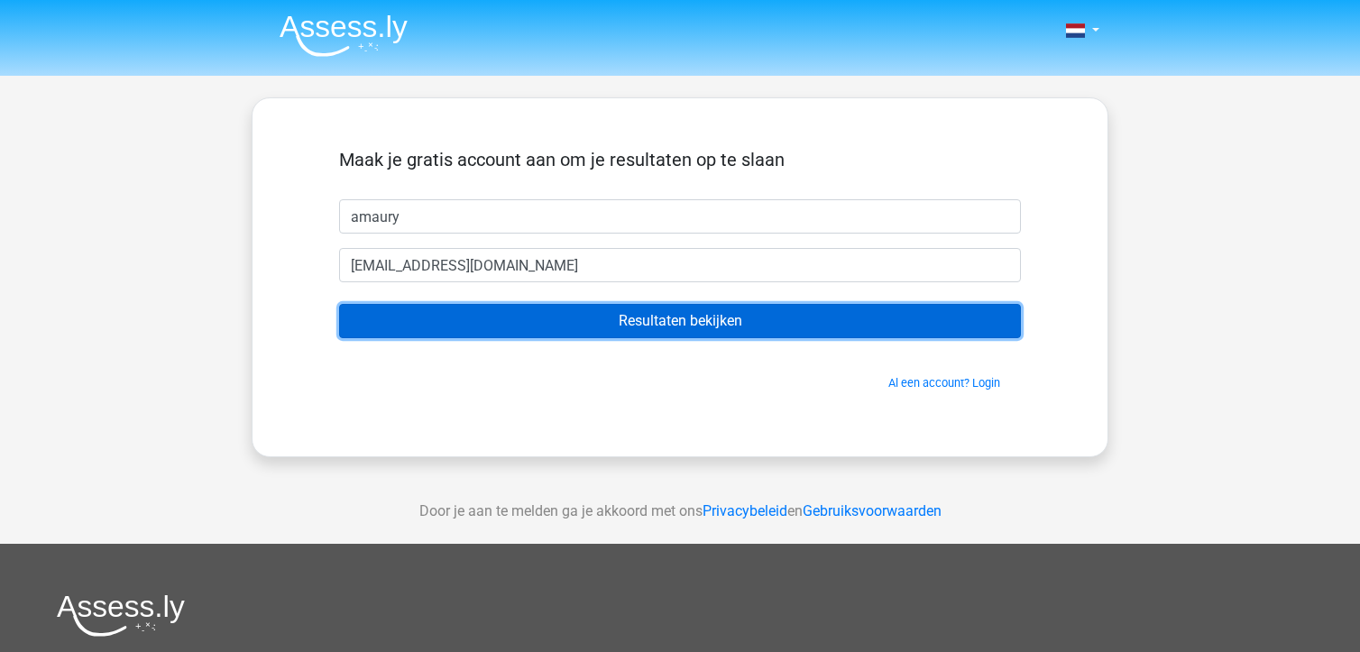
click at [551, 316] on input "Resultaten bekijken" at bounding box center [680, 321] width 682 height 34
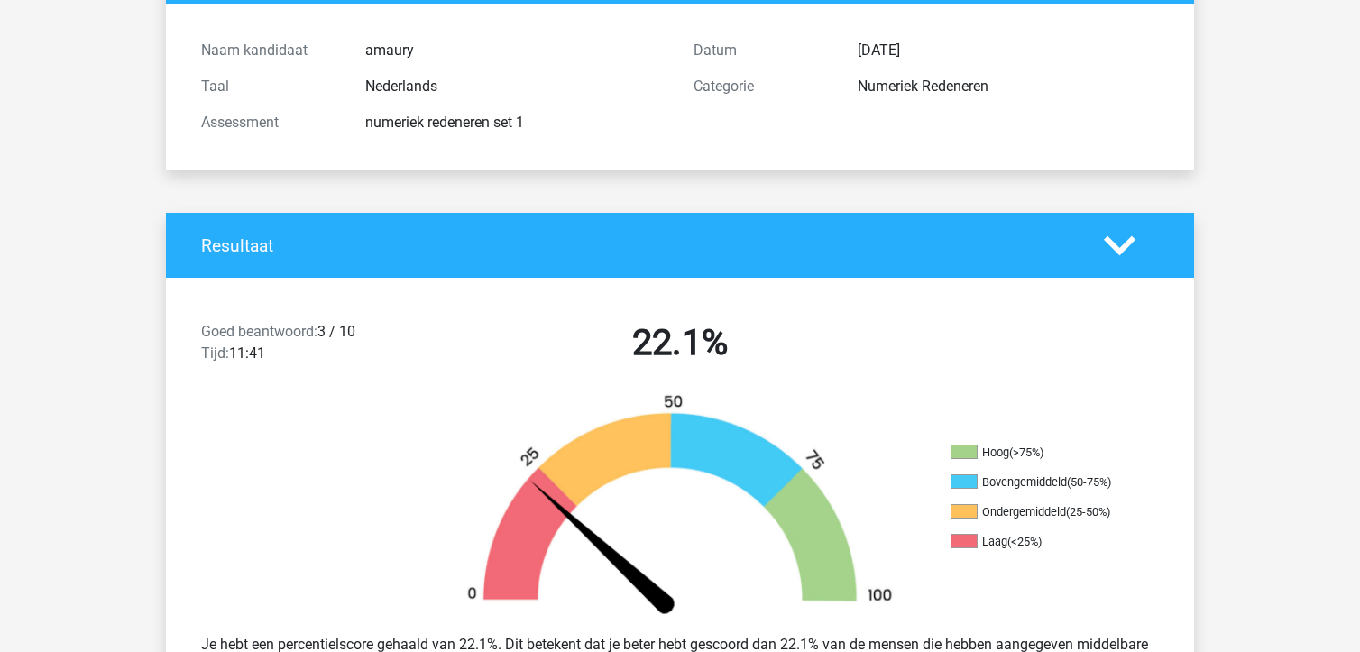
scroll to position [271, 0]
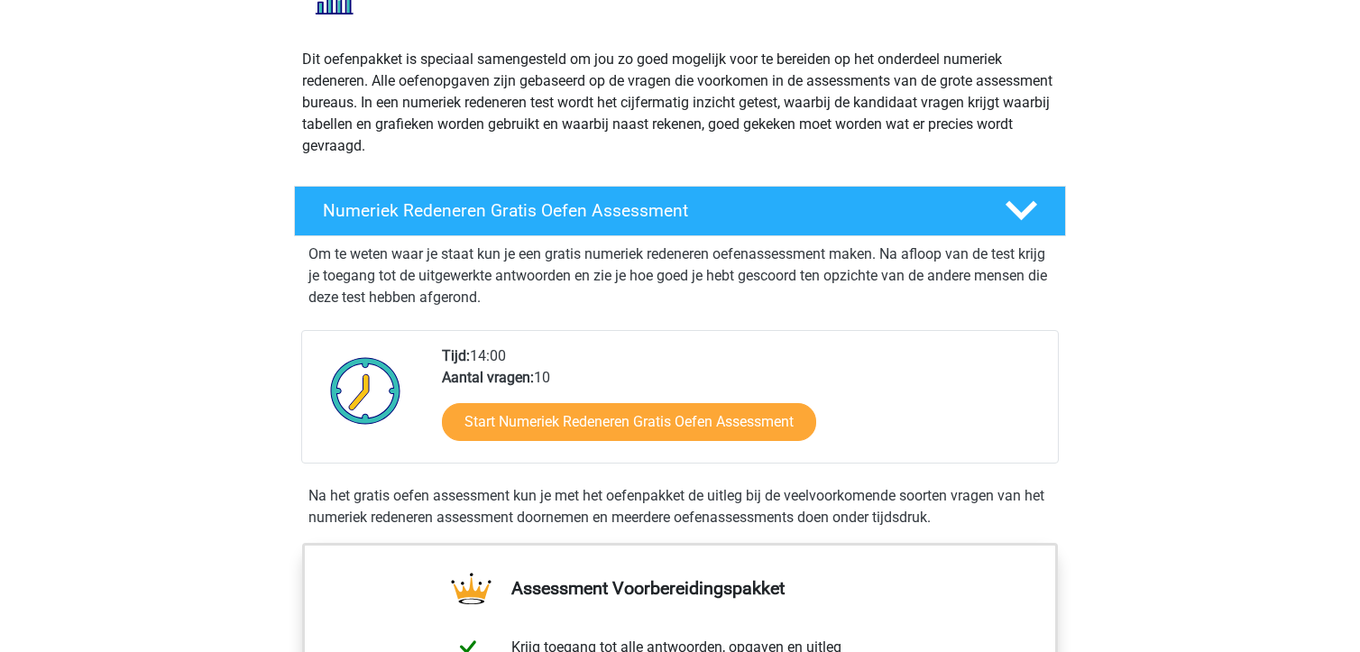
scroll to position [180, 0]
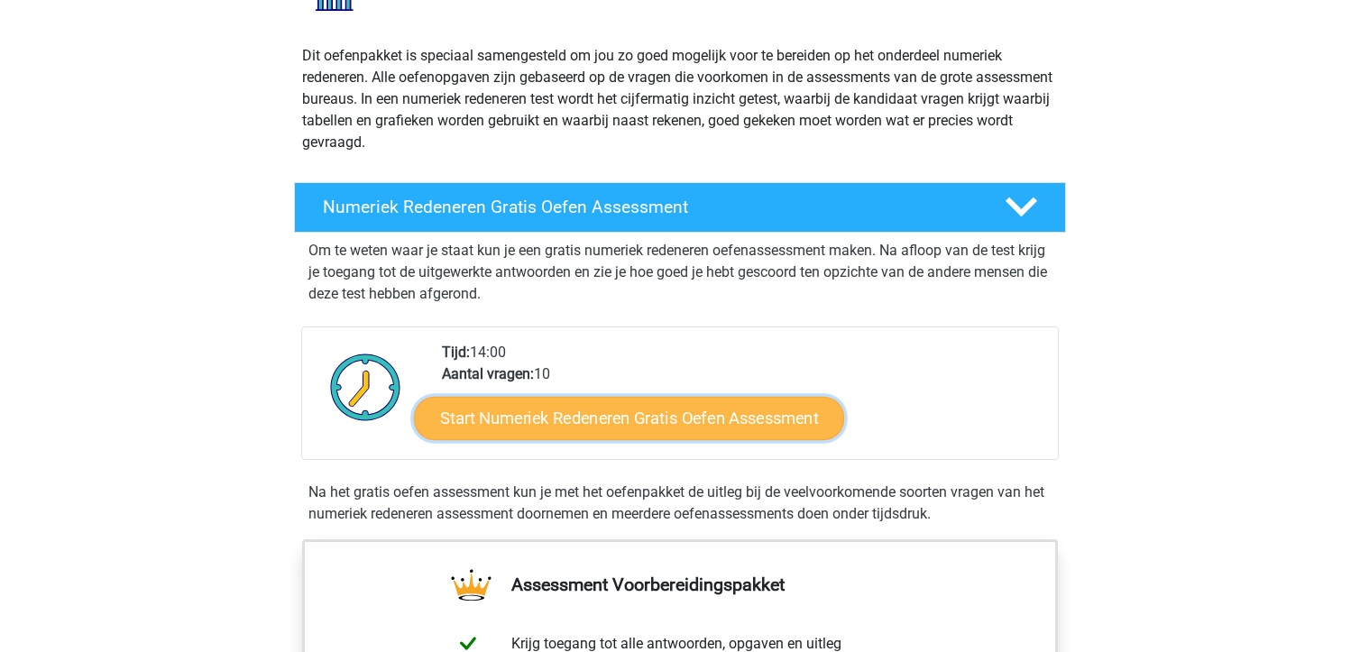
click at [563, 414] on link "Start Numeriek Redeneren Gratis Oefen Assessment" at bounding box center [629, 417] width 430 height 43
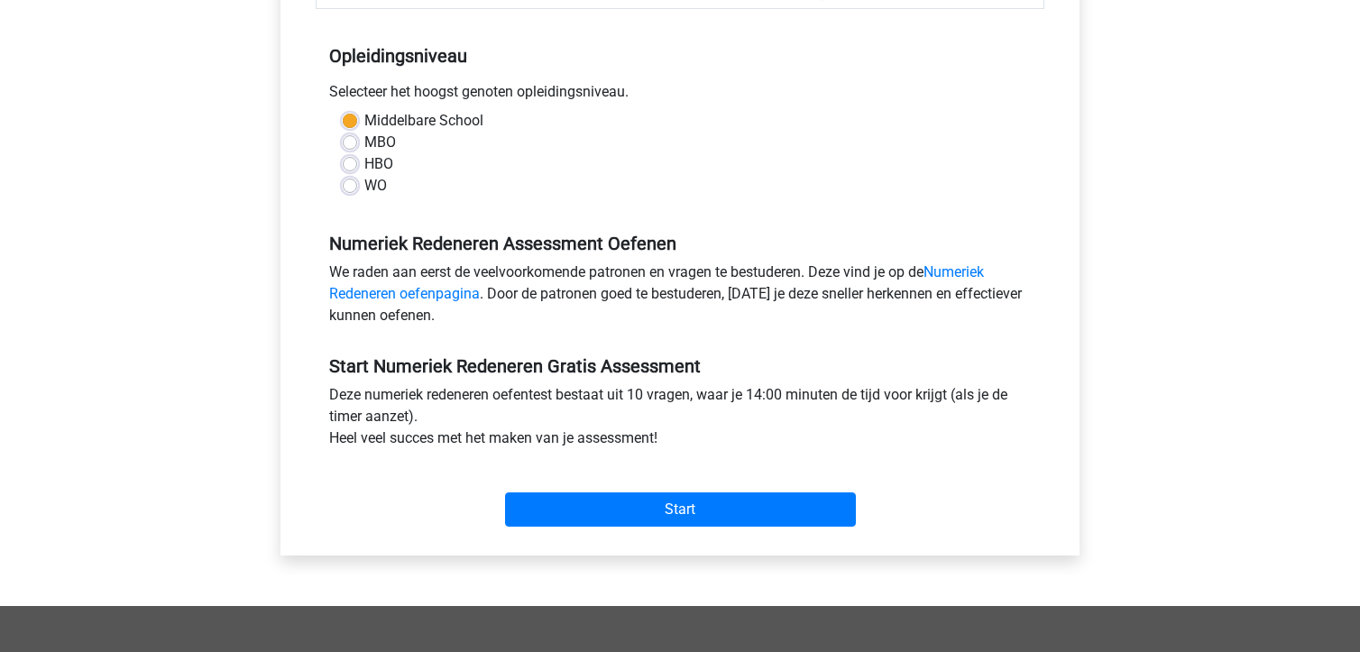
scroll to position [361, 0]
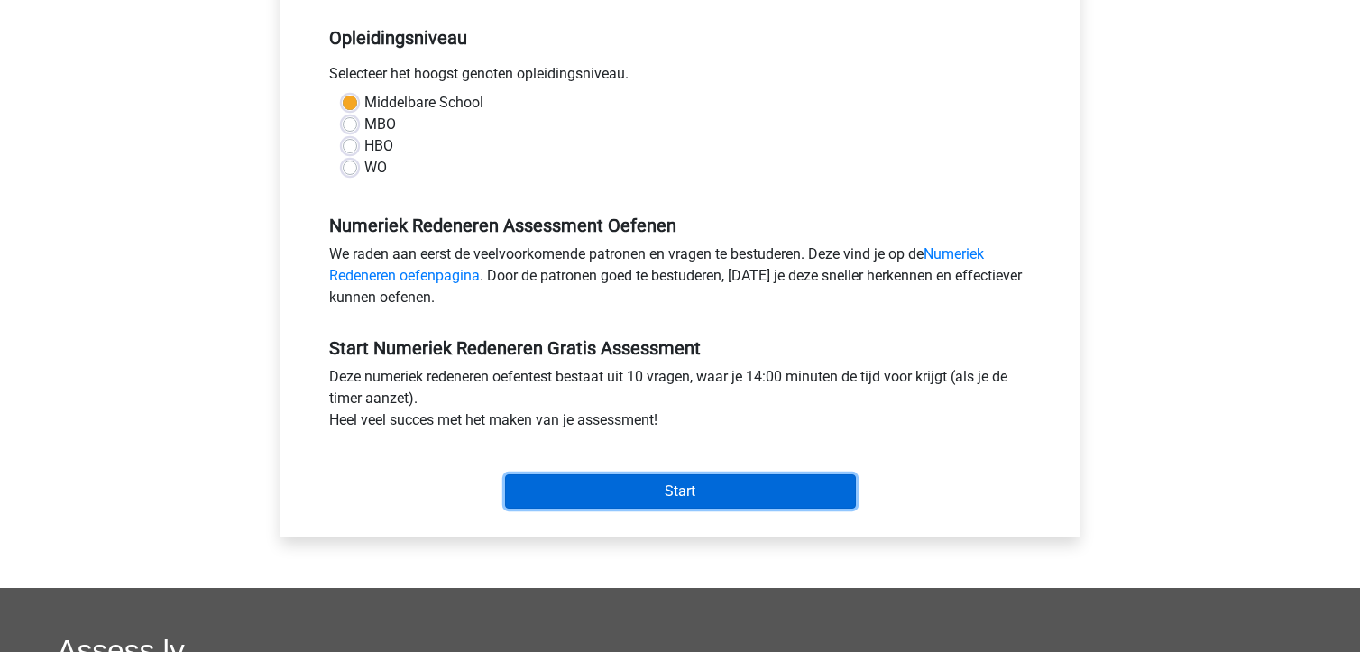
click at [605, 502] on input "Start" at bounding box center [680, 491] width 351 height 34
